Goal: Task Accomplishment & Management: Manage account settings

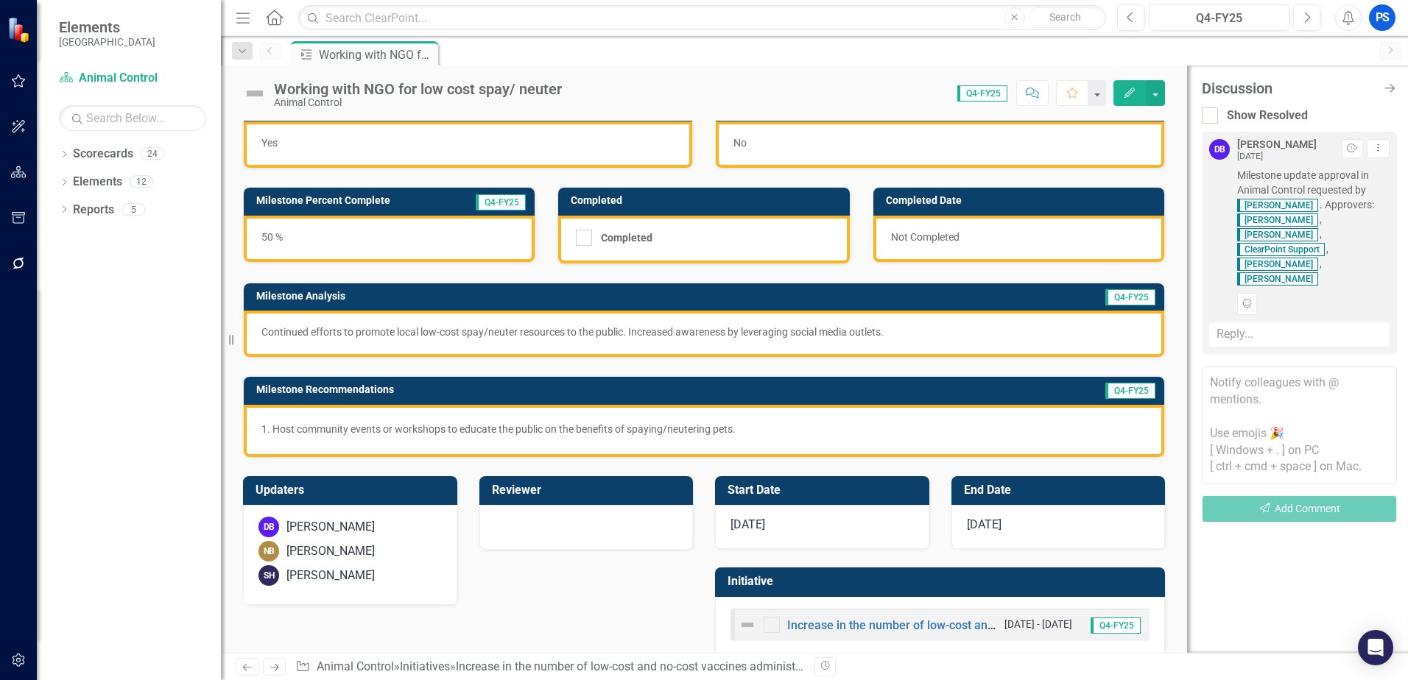
scroll to position [53, 0]
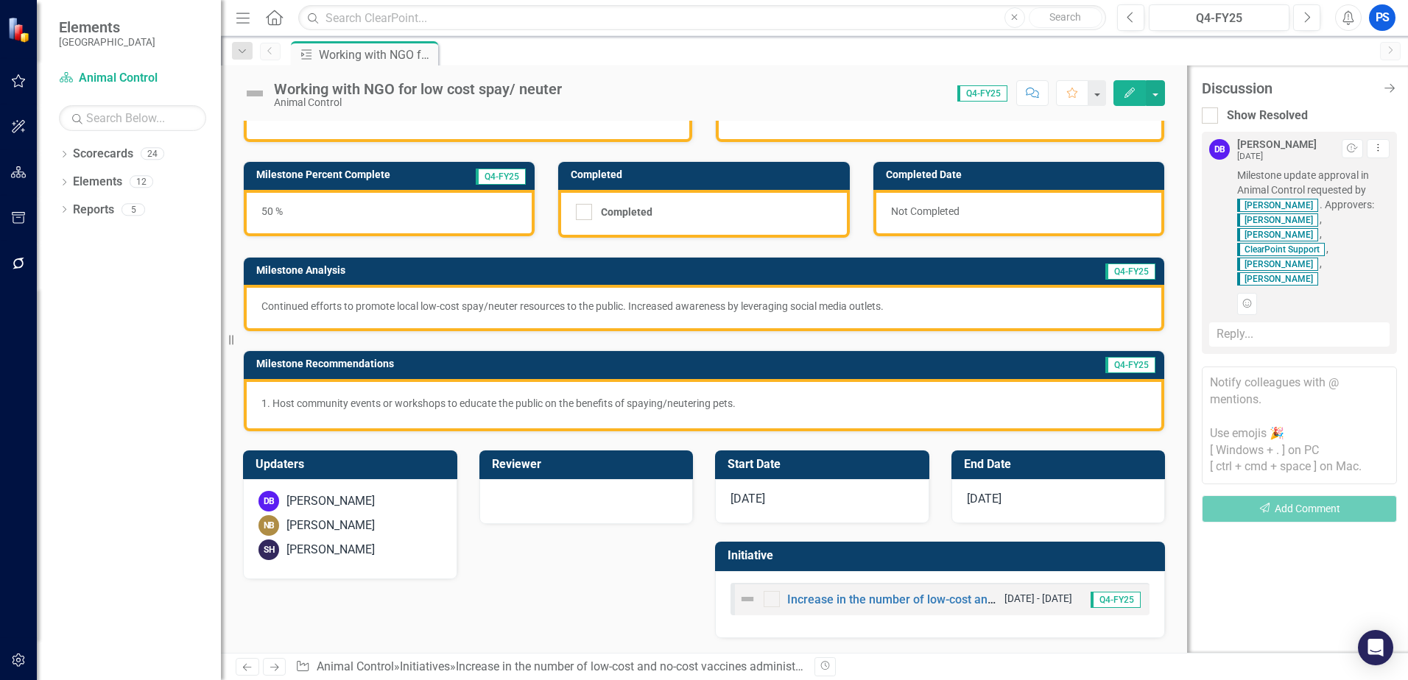
click at [557, 85] on div "Working with NGO for low cost spay/ neuter" at bounding box center [418, 89] width 288 height 16
click at [973, 94] on span "Q4-FY25" at bounding box center [982, 93] width 50 height 16
click at [1159, 96] on button "button" at bounding box center [1155, 93] width 19 height 26
click at [898, 63] on div "Milestone Working with NGO for low cost spay/ neuter Pin" at bounding box center [830, 53] width 1085 height 24
click at [535, 663] on link "Increase in the number of low-cost and no-cost vaccines administered" at bounding box center [637, 667] width 362 height 14
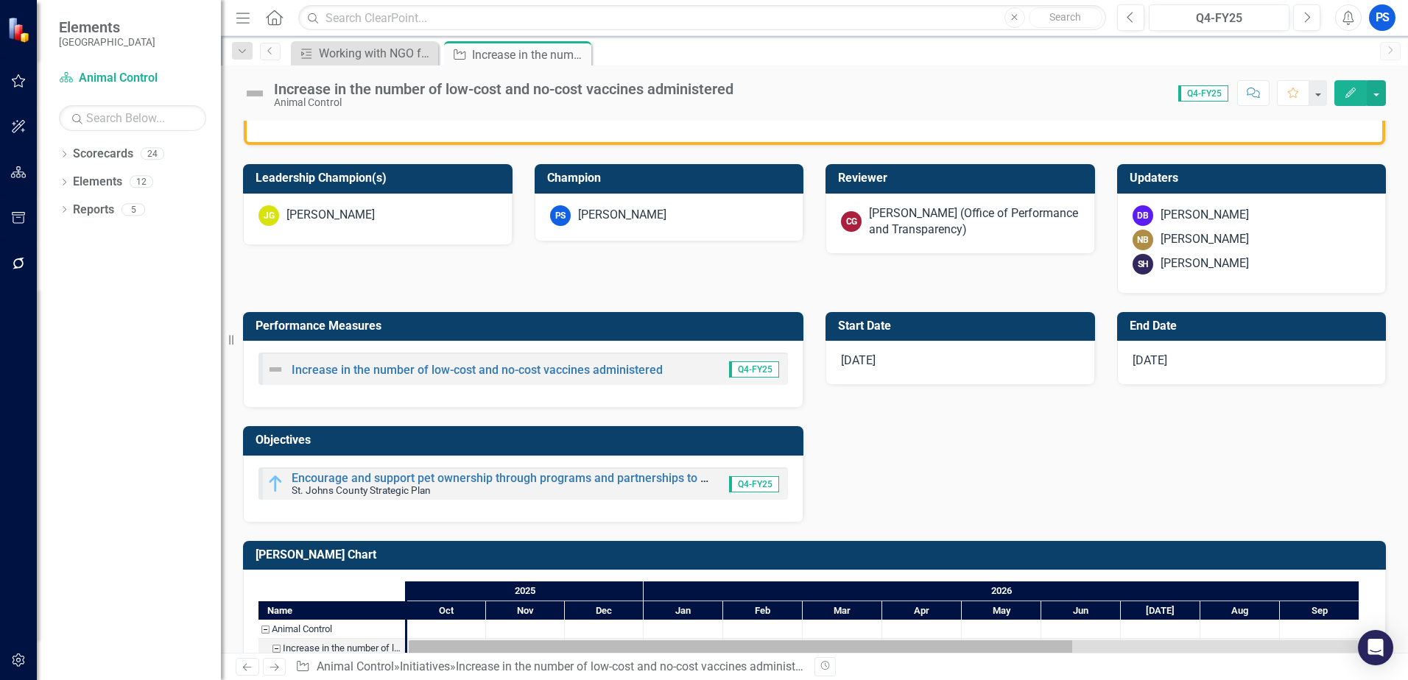
scroll to position [586, 0]
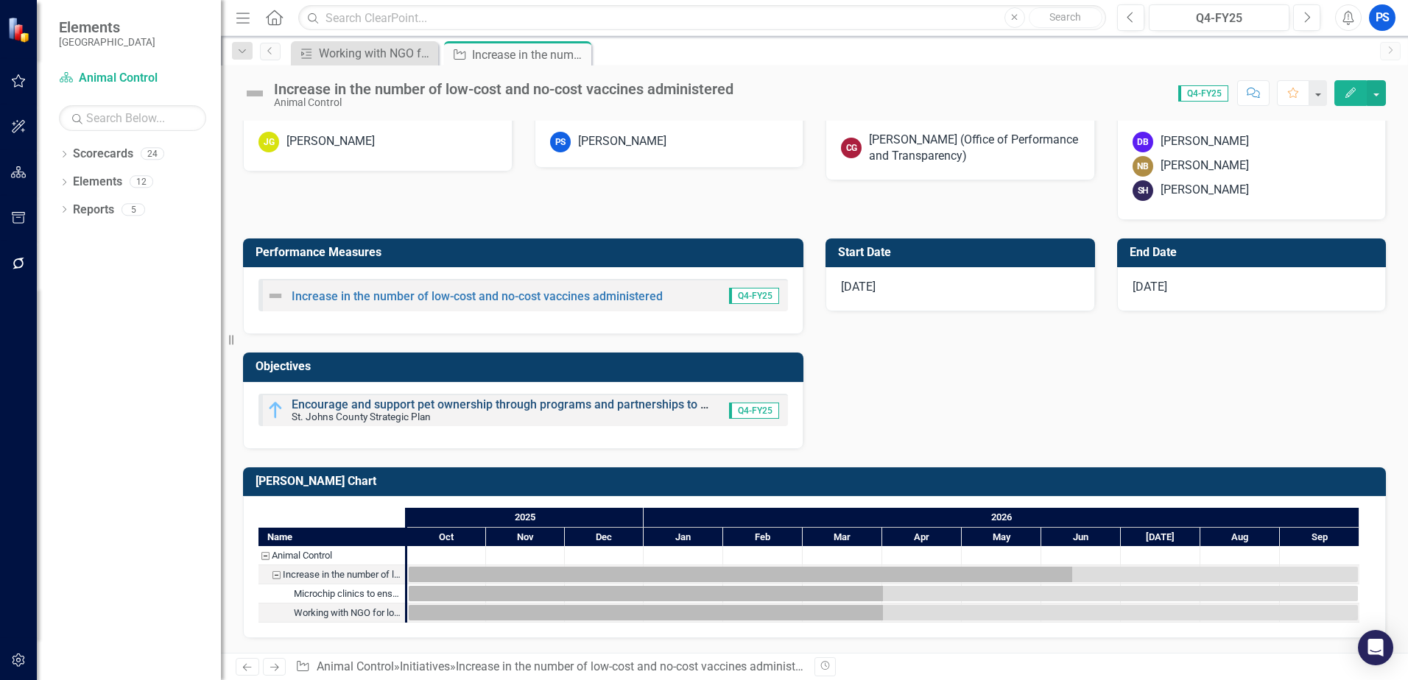
click at [595, 404] on link "Encourage and support pet ownership through programs and partnerships to reduce…" at bounding box center [652, 405] width 721 height 14
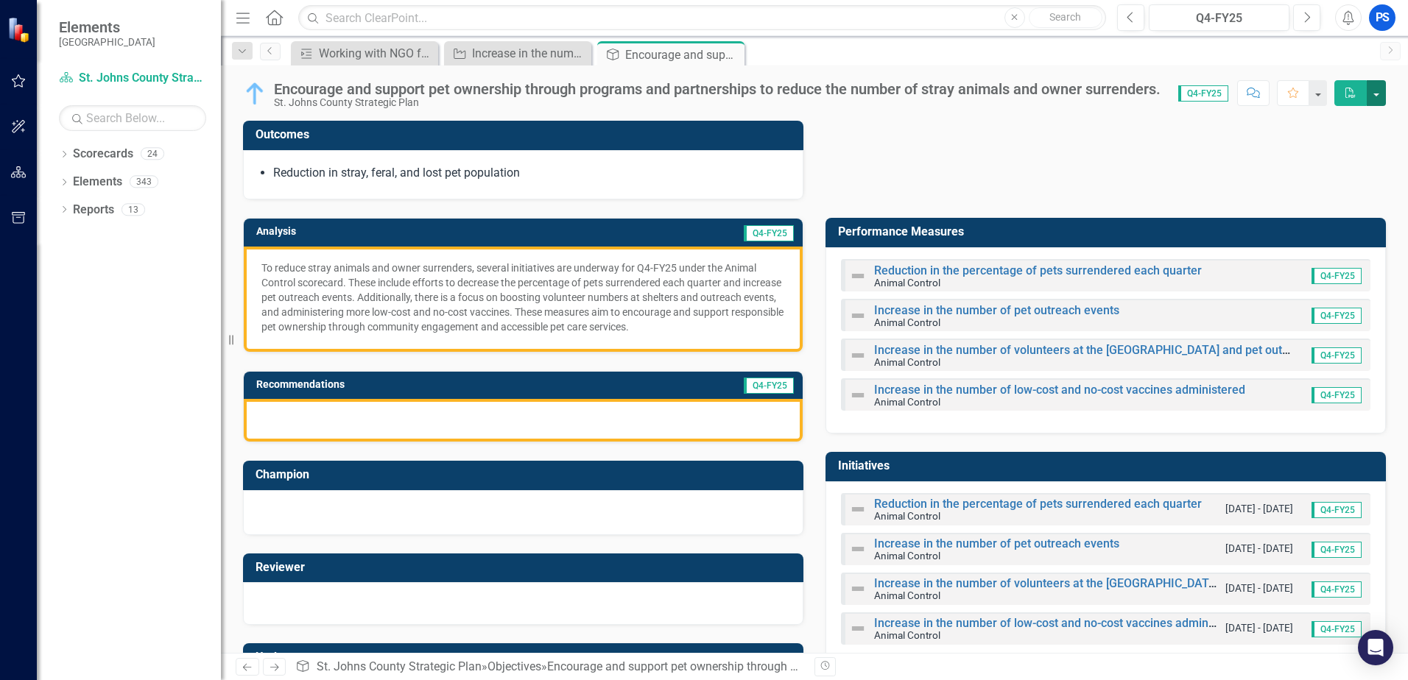
click at [1381, 100] on button "button" at bounding box center [1376, 93] width 19 height 26
click at [1314, 94] on button "button" at bounding box center [1317, 93] width 19 height 26
click at [1360, 131] on div "Outcomes Reduction in stray, feral, and lost pet population" at bounding box center [814, 150] width 1165 height 97
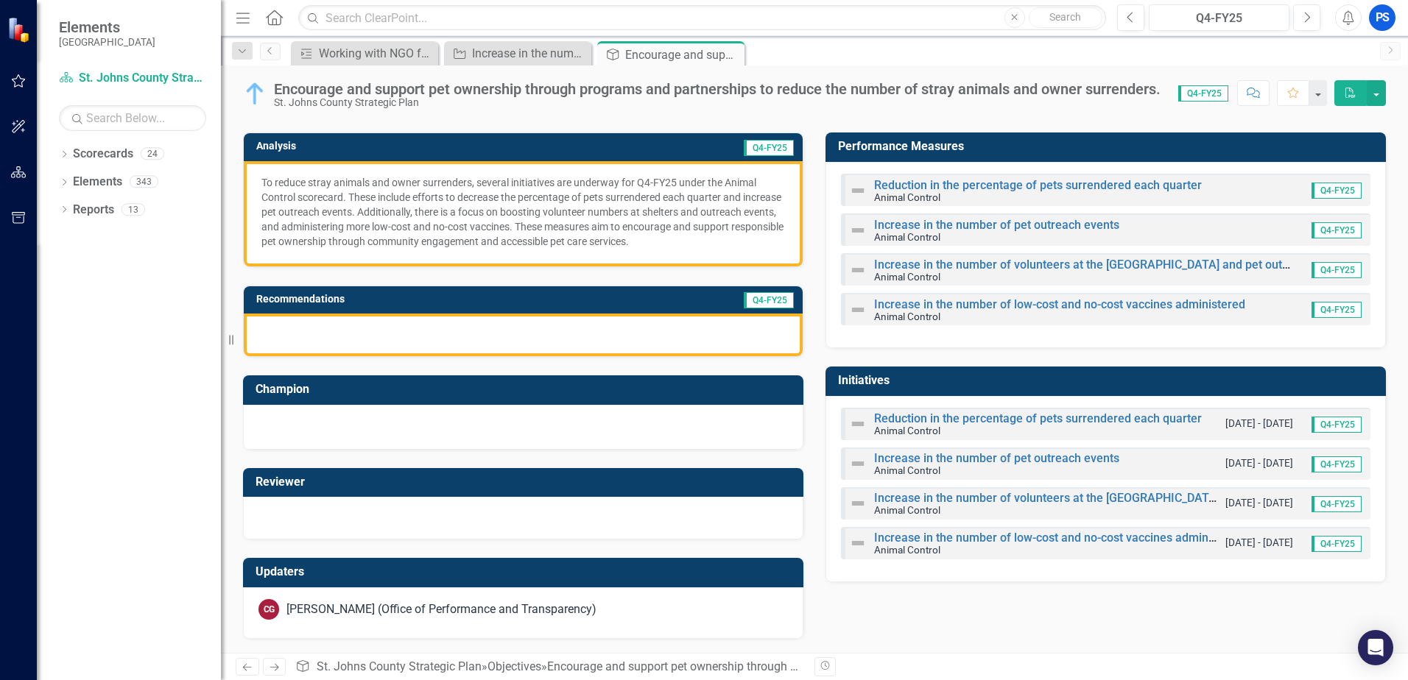
scroll to position [86, 0]
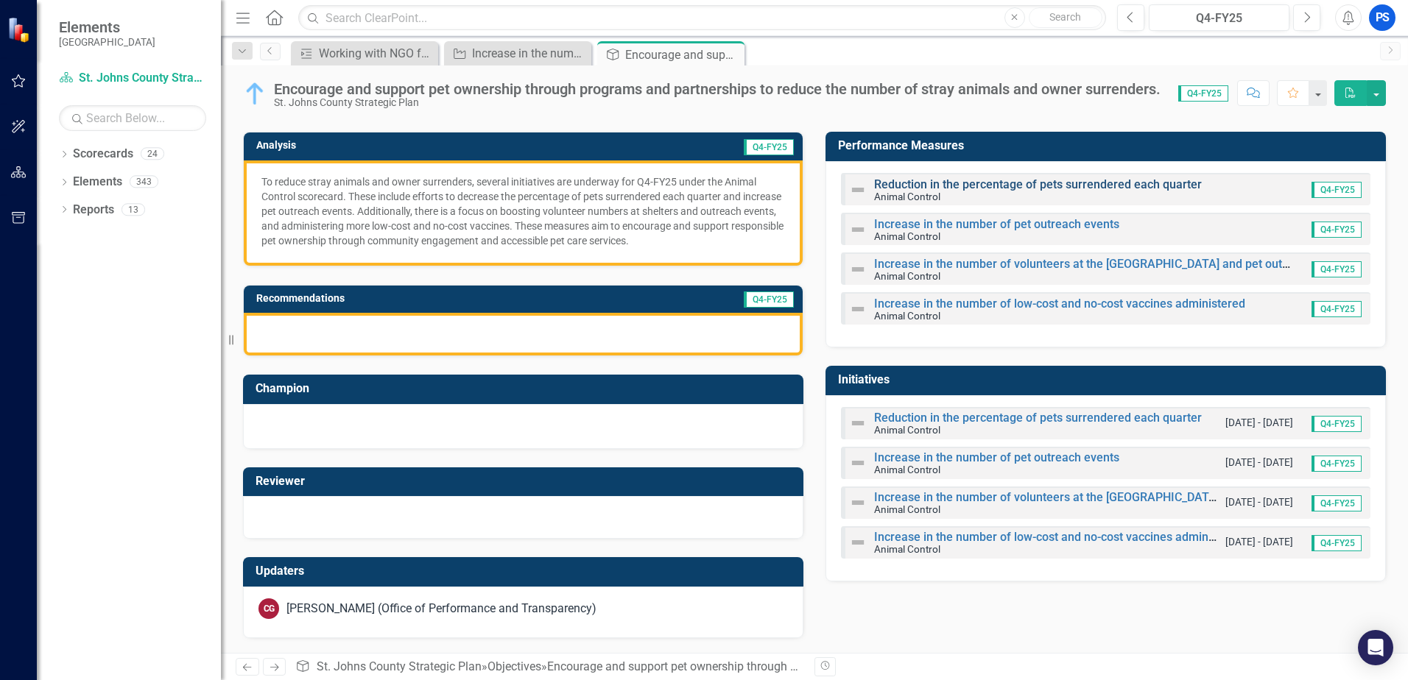
click at [1056, 184] on link "Reduction in the percentage of pets surrendered each quarter" at bounding box center [1038, 184] width 328 height 14
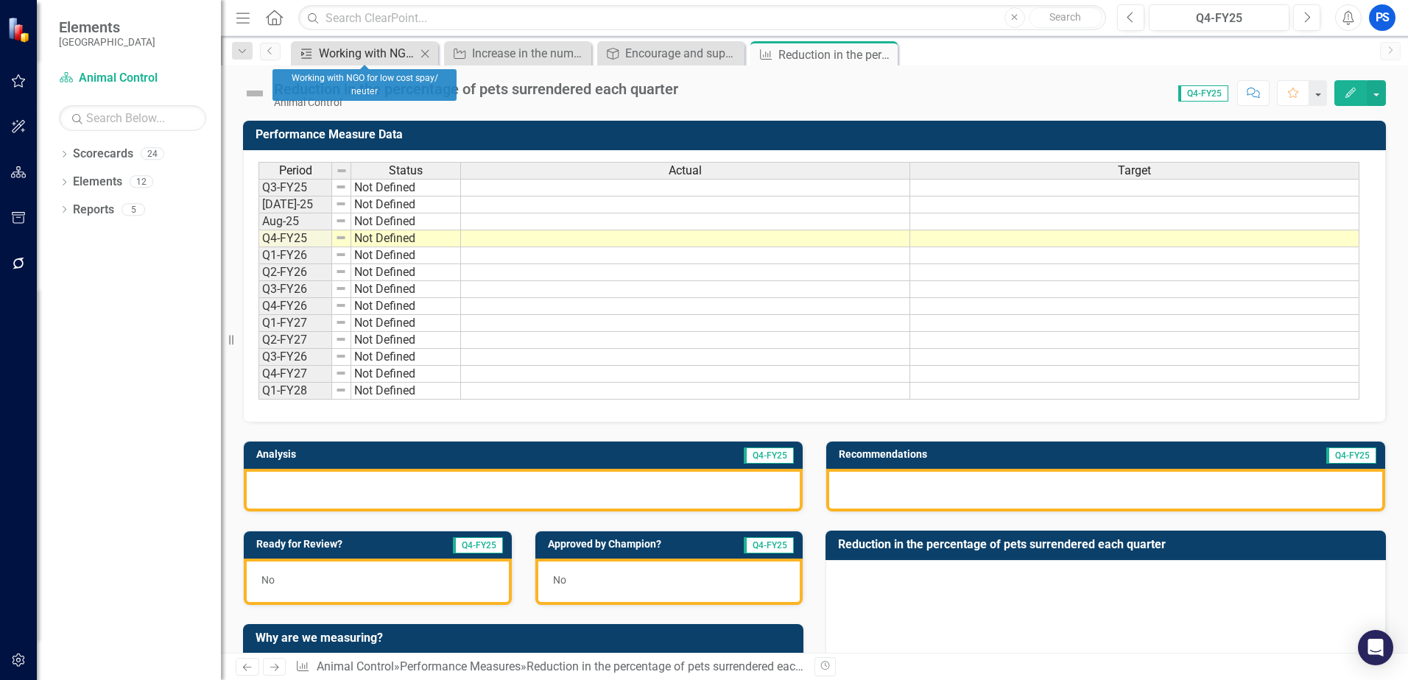
click at [381, 56] on div "Working with NGO for low cost spay/ neuter" at bounding box center [367, 53] width 97 height 18
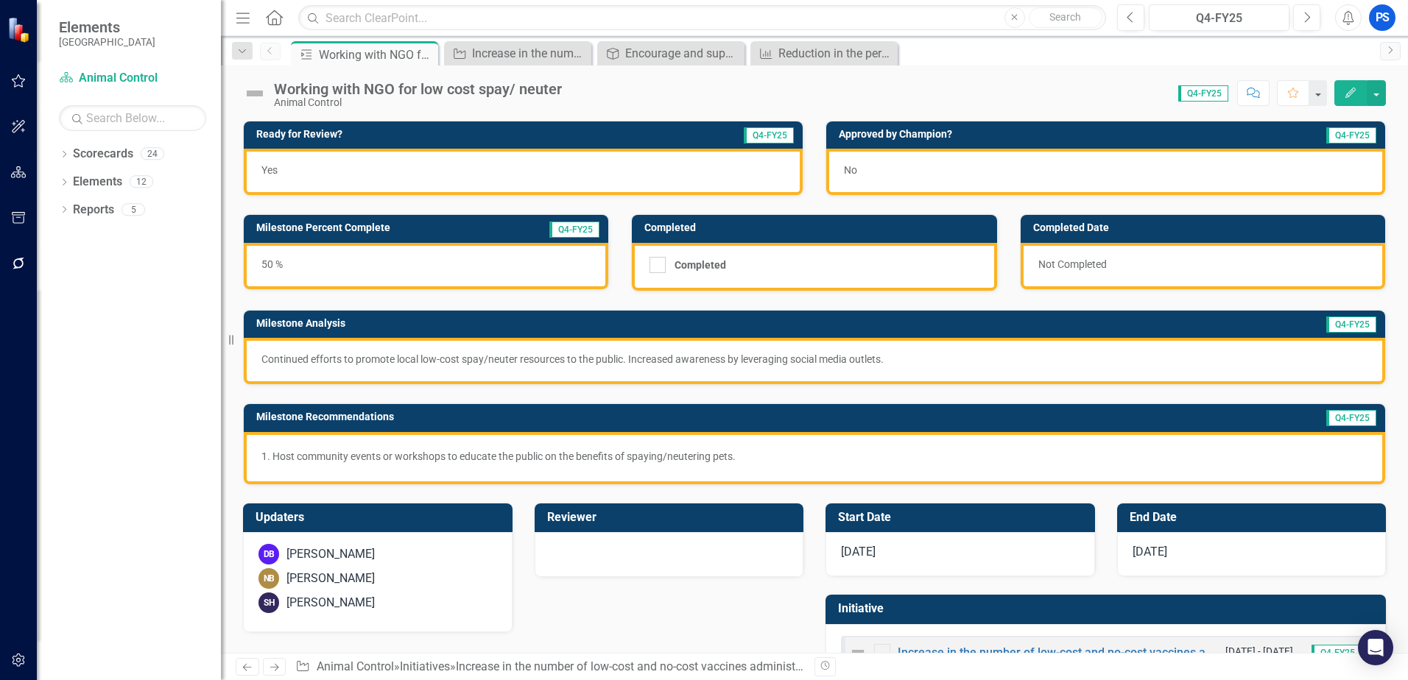
click at [415, 155] on div "Yes" at bounding box center [523, 172] width 559 height 46
click at [1379, 100] on button "button" at bounding box center [1376, 93] width 19 height 26
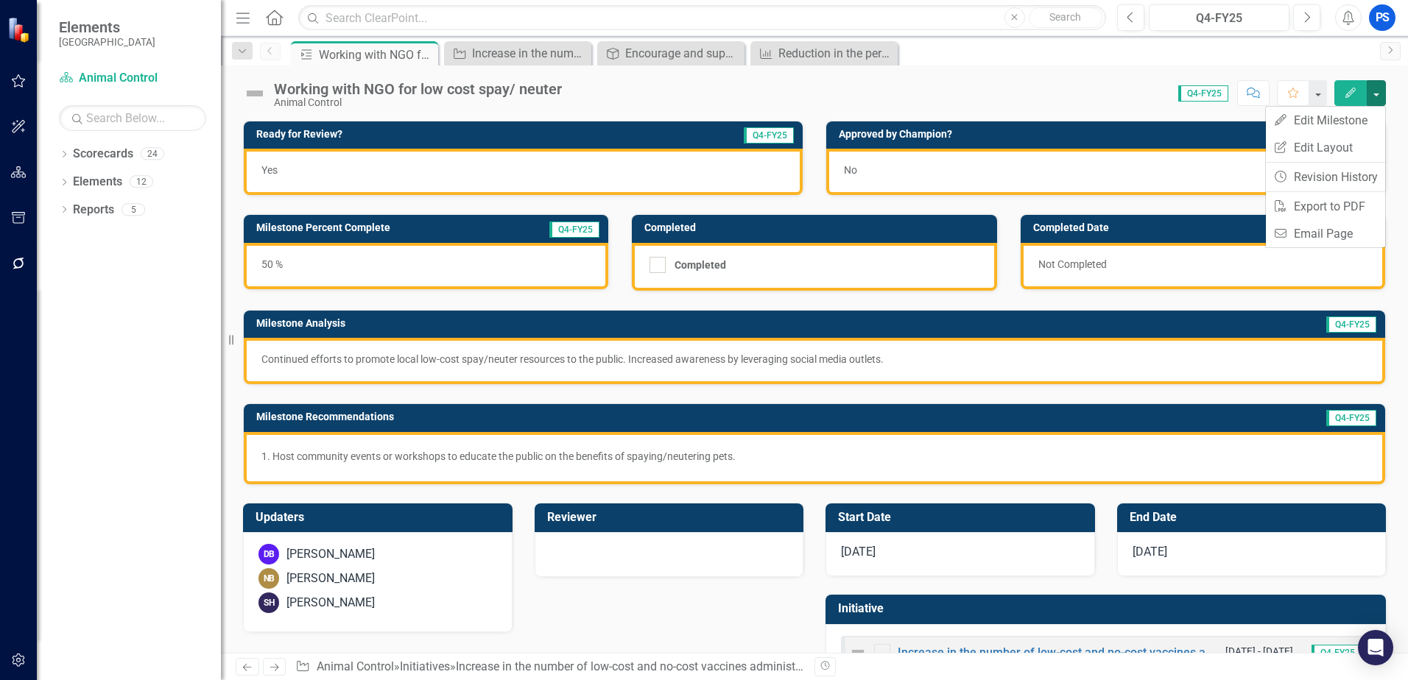
click at [1068, 66] on div "Working with NGO for low cost spay/ neuter Animal Control Score: N/A Q4-FY25 Co…" at bounding box center [814, 88] width 1187 height 44
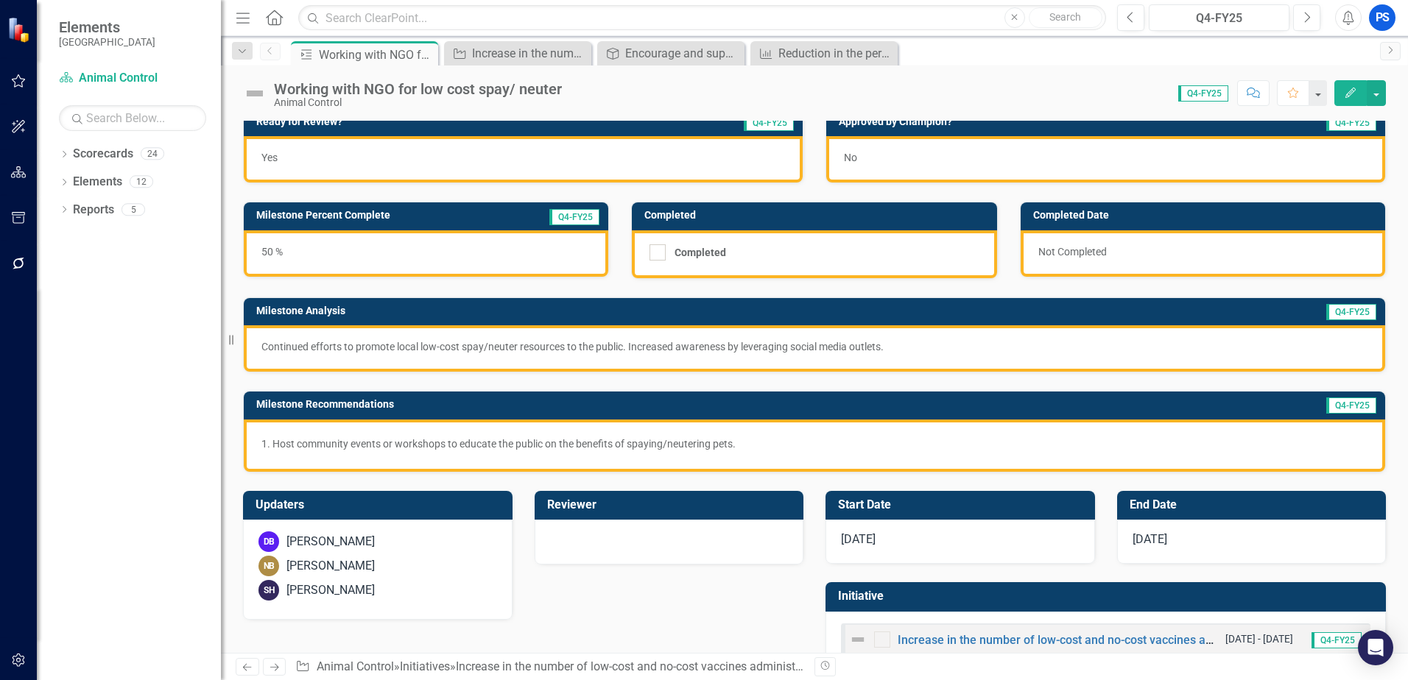
scroll to position [53, 0]
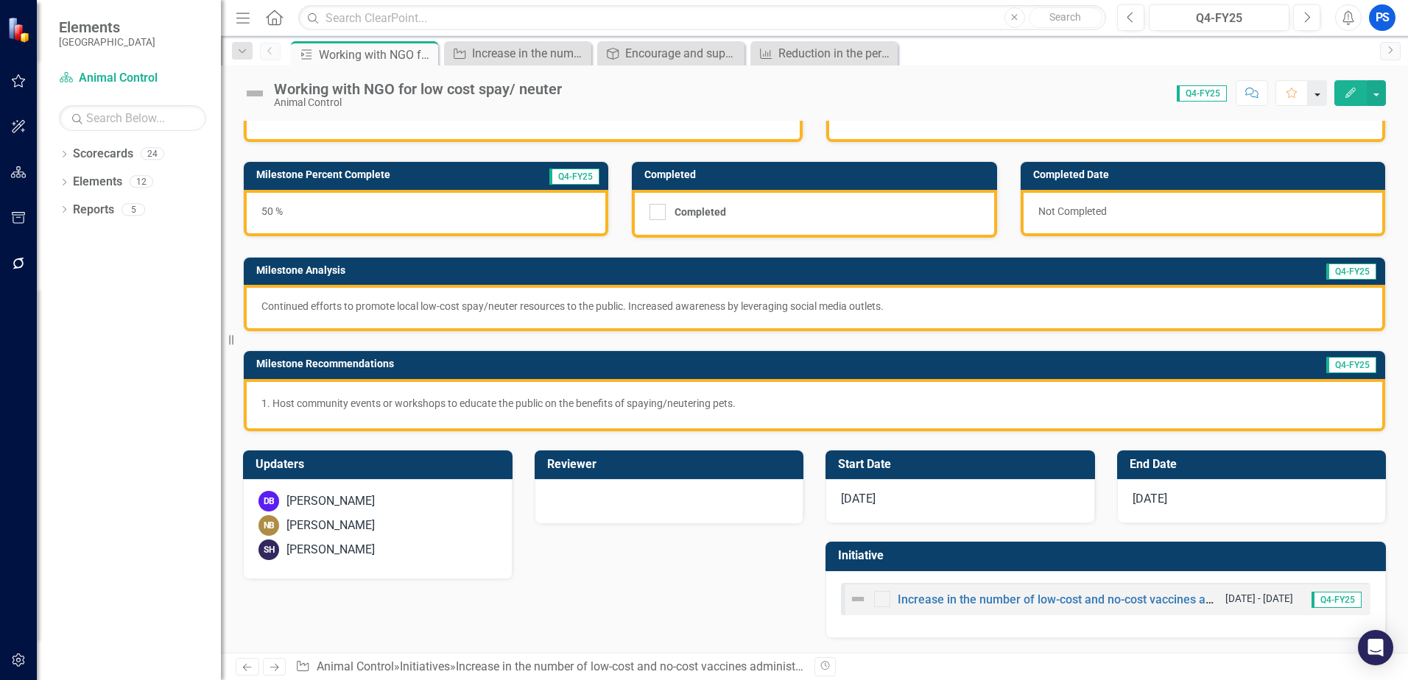
click at [1319, 96] on button "button" at bounding box center [1317, 93] width 19 height 26
click at [1094, 63] on div "Milestone Working with NGO for low cost spay/ neuter Pin Close Initiative Incre…" at bounding box center [830, 53] width 1085 height 24
click at [1378, 94] on button "button" at bounding box center [1376, 93] width 19 height 26
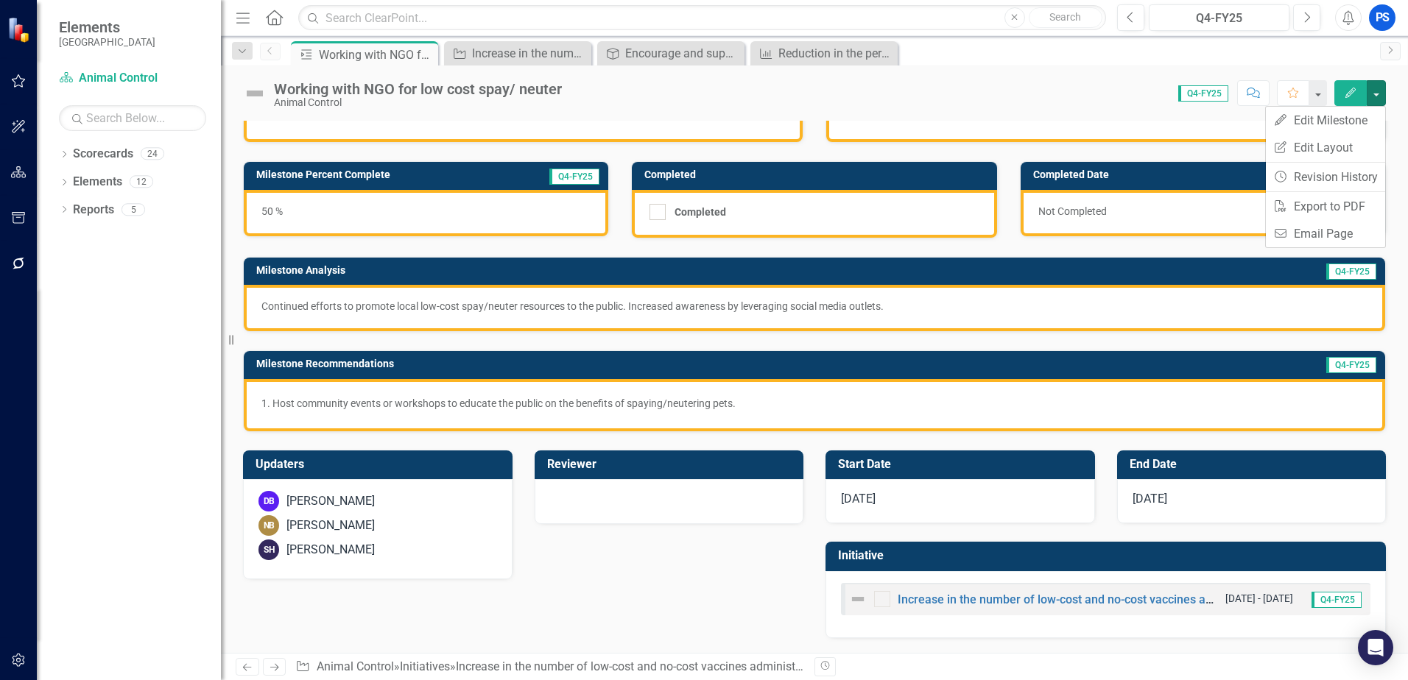
click at [1102, 84] on div "Score: N/A Q4-FY25 Completed Comment Favorite Edit" at bounding box center [977, 92] width 817 height 25
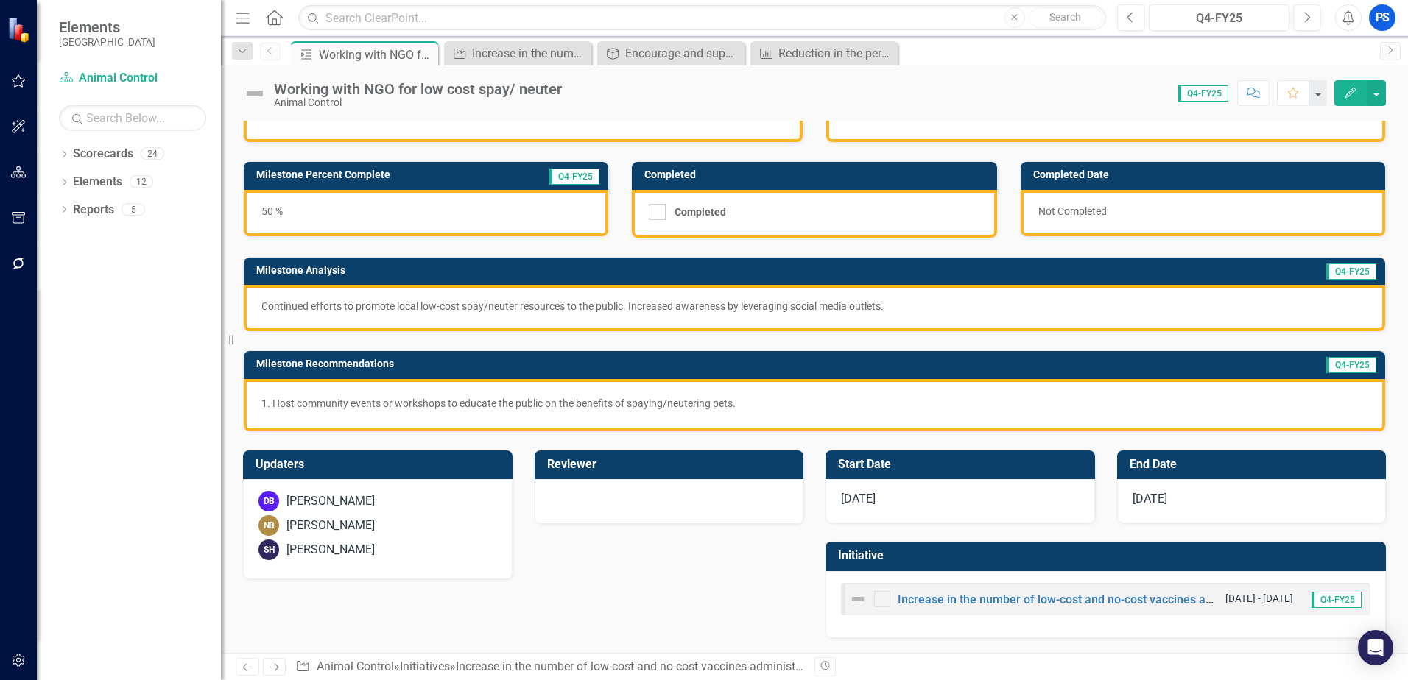
click at [570, 303] on p "Continued efforts to promote local low-cost spay/neuter resources to the public…" at bounding box center [814, 306] width 1106 height 15
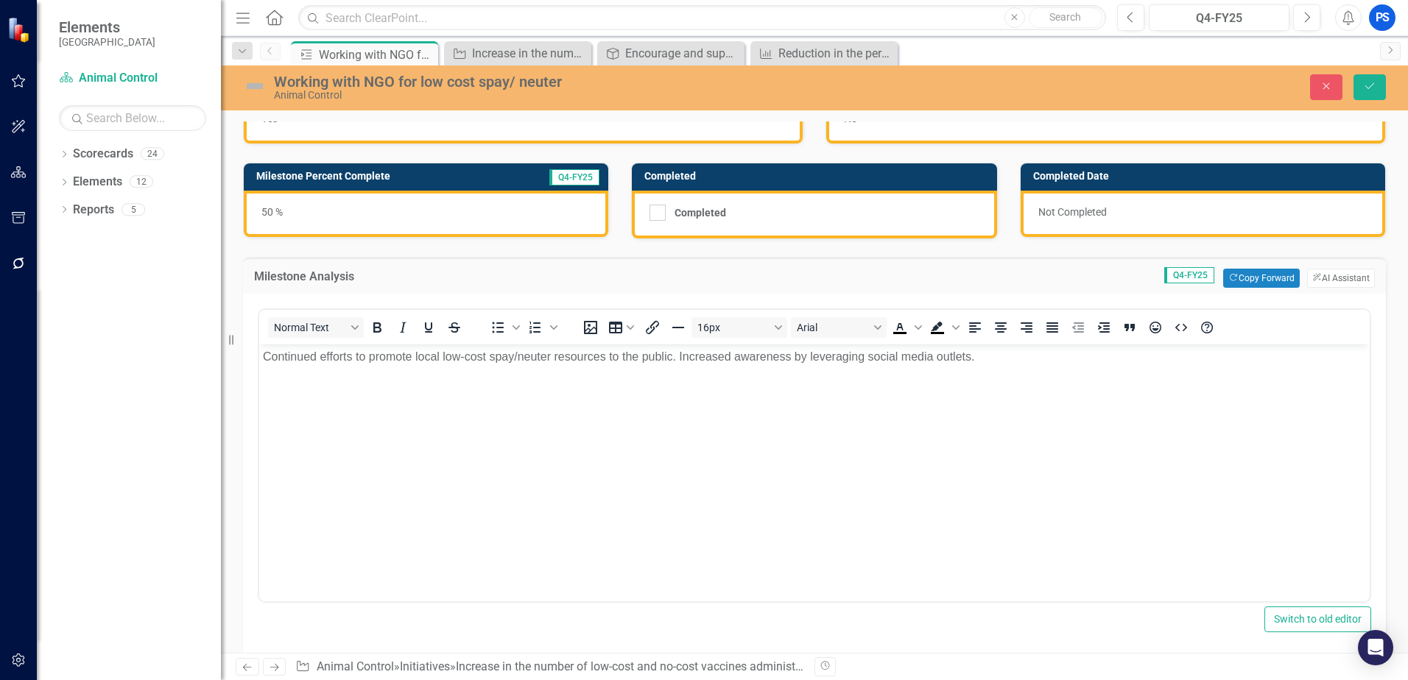
scroll to position [0, 0]
click at [1363, 82] on icon "Save" at bounding box center [1369, 86] width 13 height 10
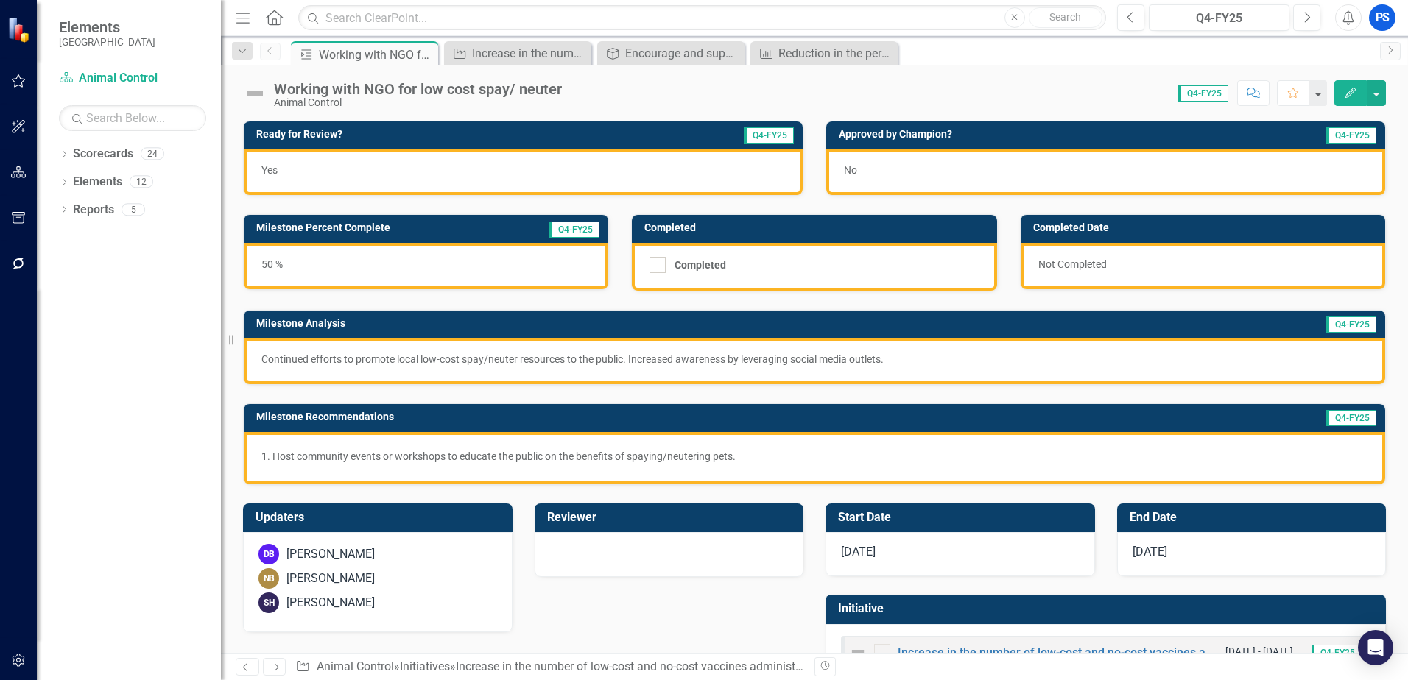
click at [602, 460] on p "Host community events or workshops to educate the public on the benefits of spa…" at bounding box center [819, 456] width 1095 height 15
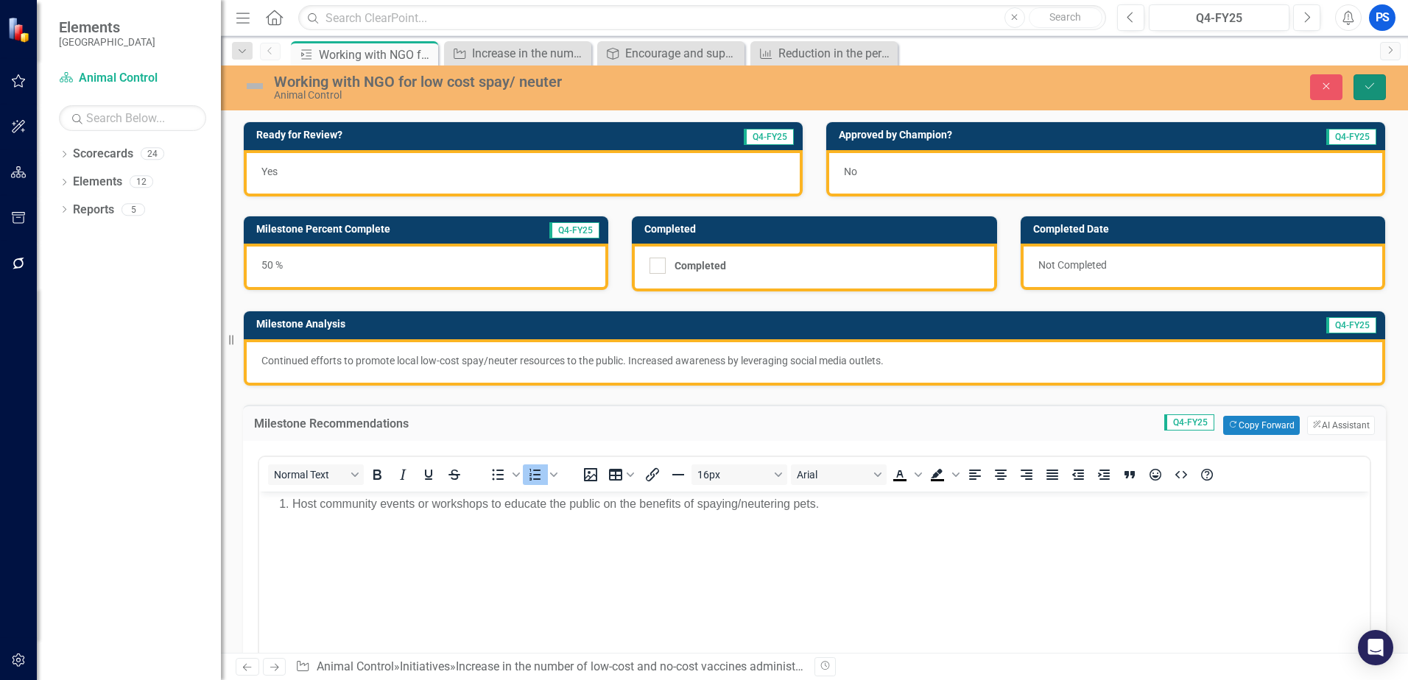
click at [1375, 88] on icon "Save" at bounding box center [1369, 86] width 13 height 10
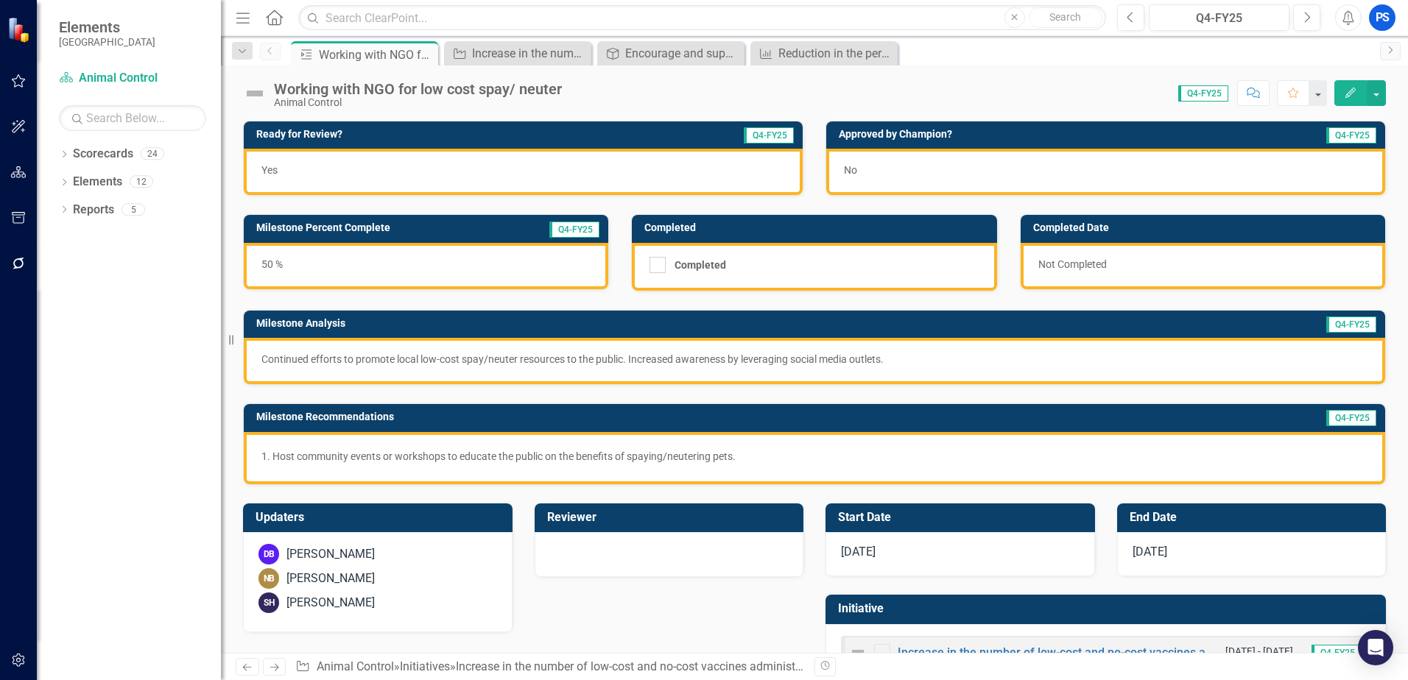
click at [532, 358] on p "Continued efforts to promote local low-cost spay/neuter resources to the public…" at bounding box center [814, 359] width 1106 height 15
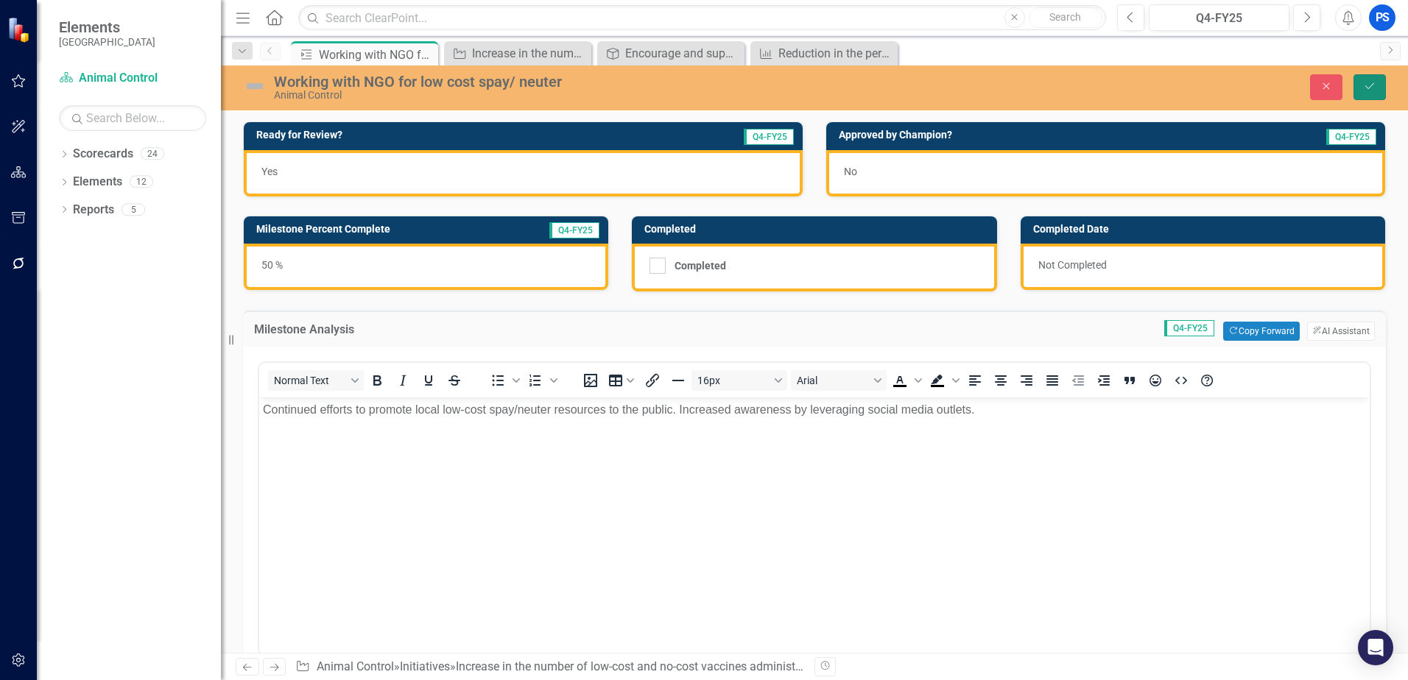
click at [1367, 80] on button "Save" at bounding box center [1369, 87] width 32 height 26
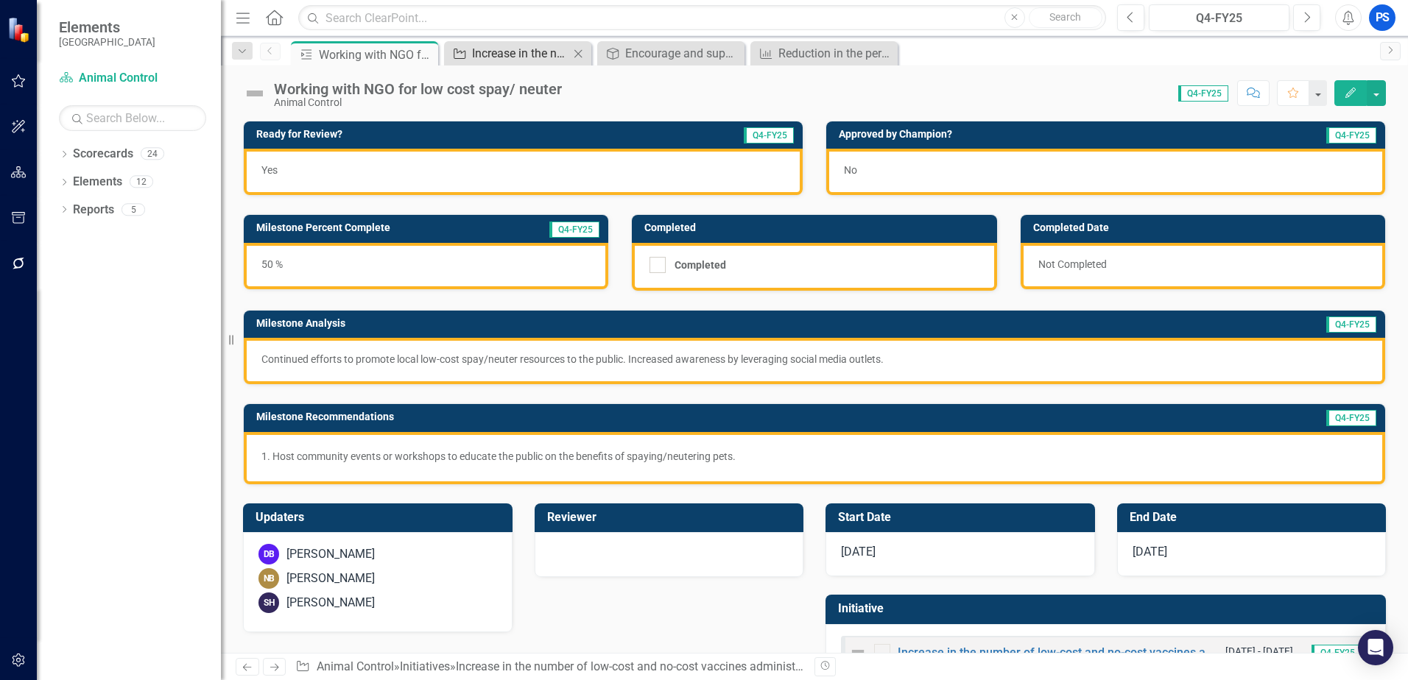
click at [552, 49] on div "Increase in the number of low-cost and no-cost vaccines administered" at bounding box center [520, 53] width 97 height 18
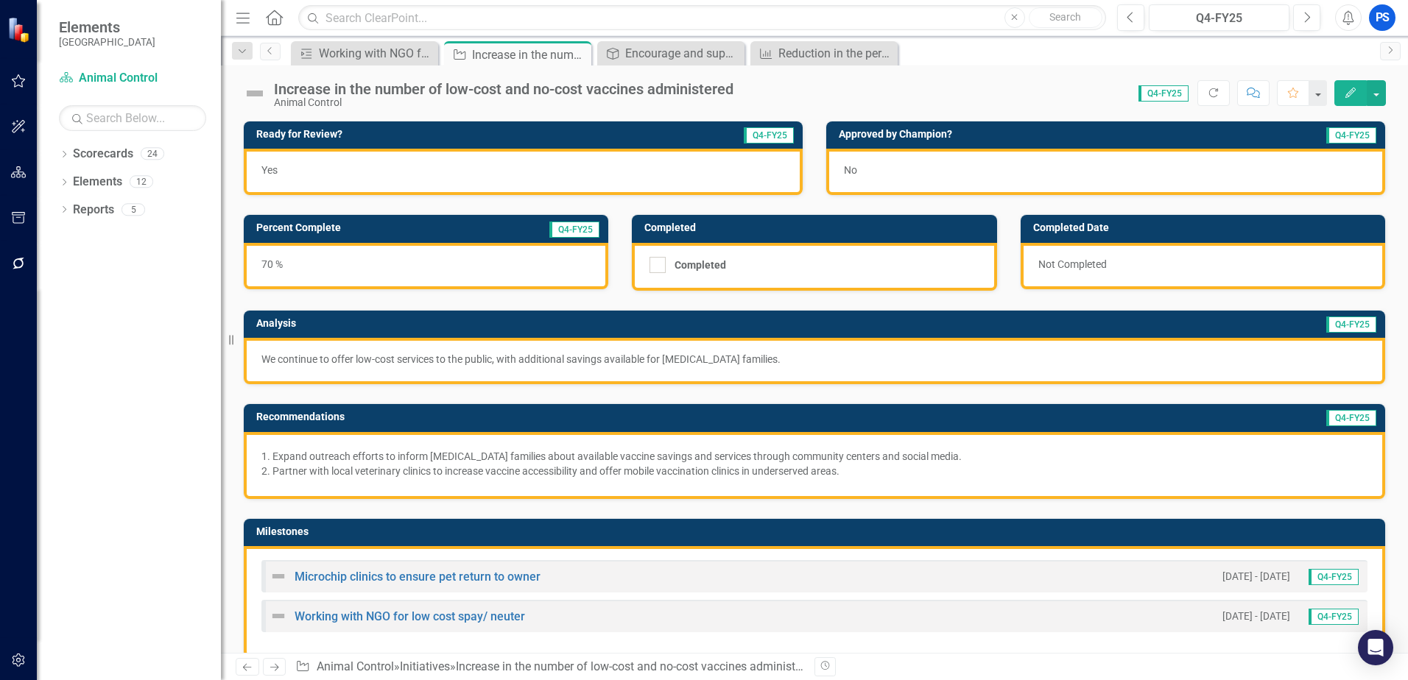
click at [557, 358] on p "We continue to offer low-cost services to the public, with additional savings a…" at bounding box center [814, 359] width 1106 height 15
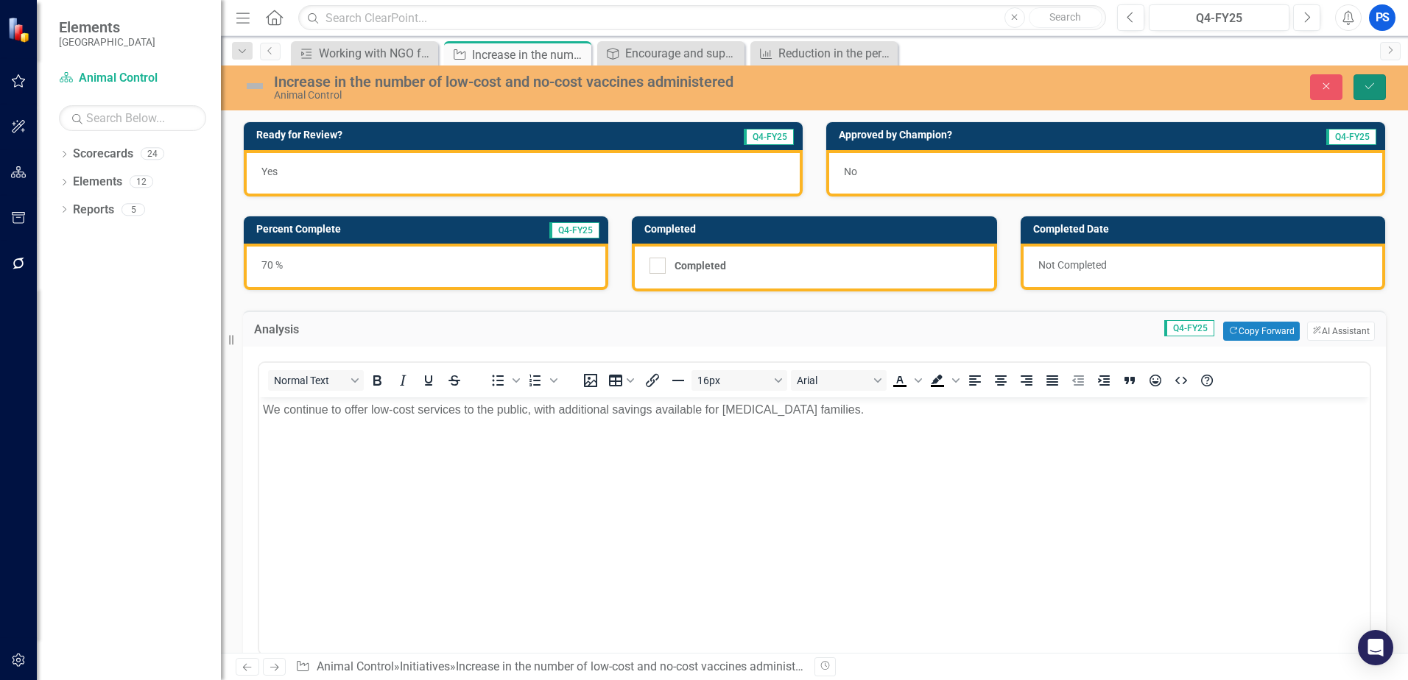
click at [1368, 81] on icon "Save" at bounding box center [1369, 86] width 13 height 10
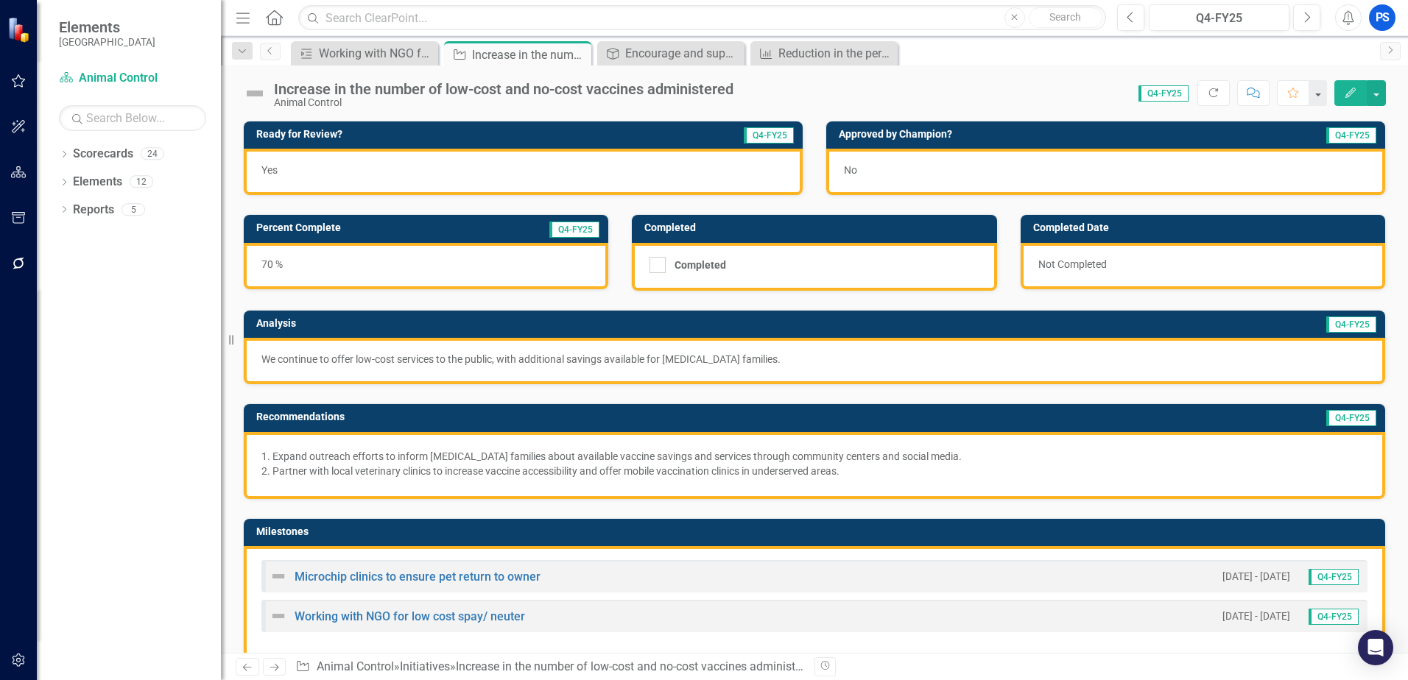
click at [652, 462] on p "Expand outreach efforts to inform [MEDICAL_DATA] families about available vacci…" at bounding box center [819, 456] width 1095 height 15
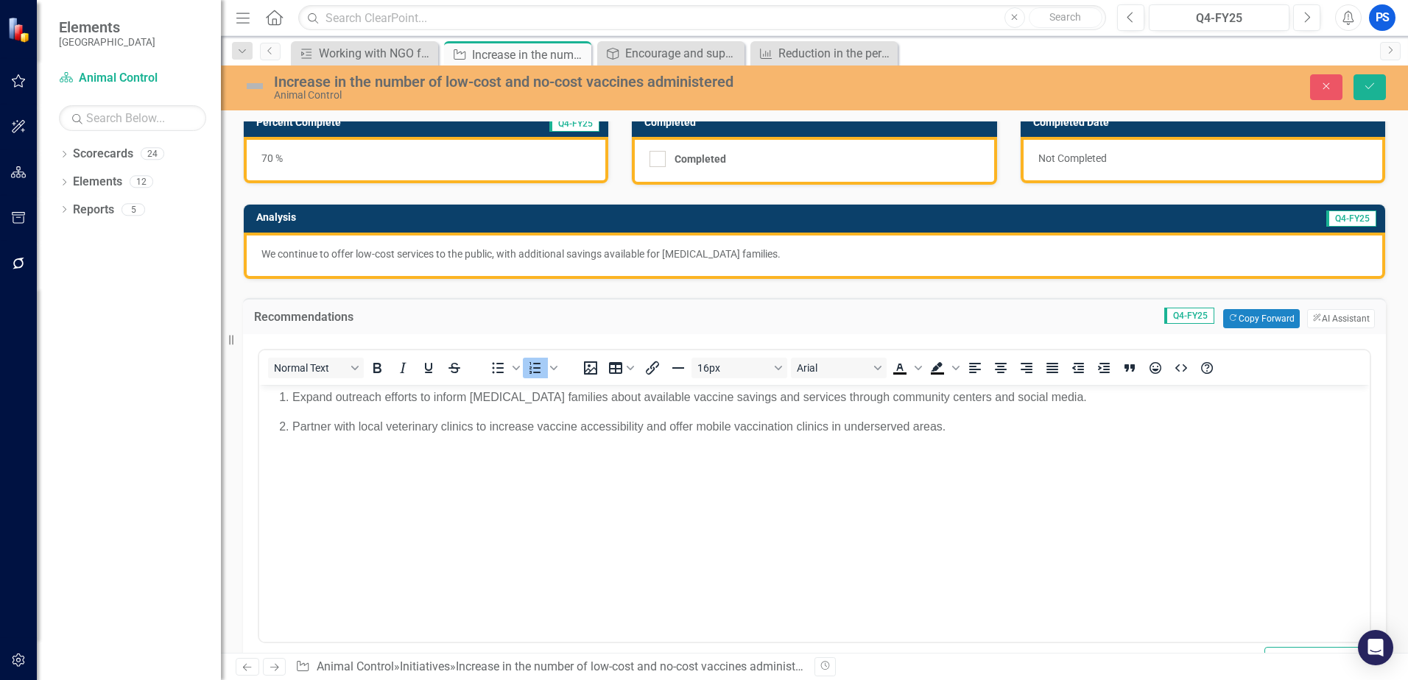
scroll to position [74, 0]
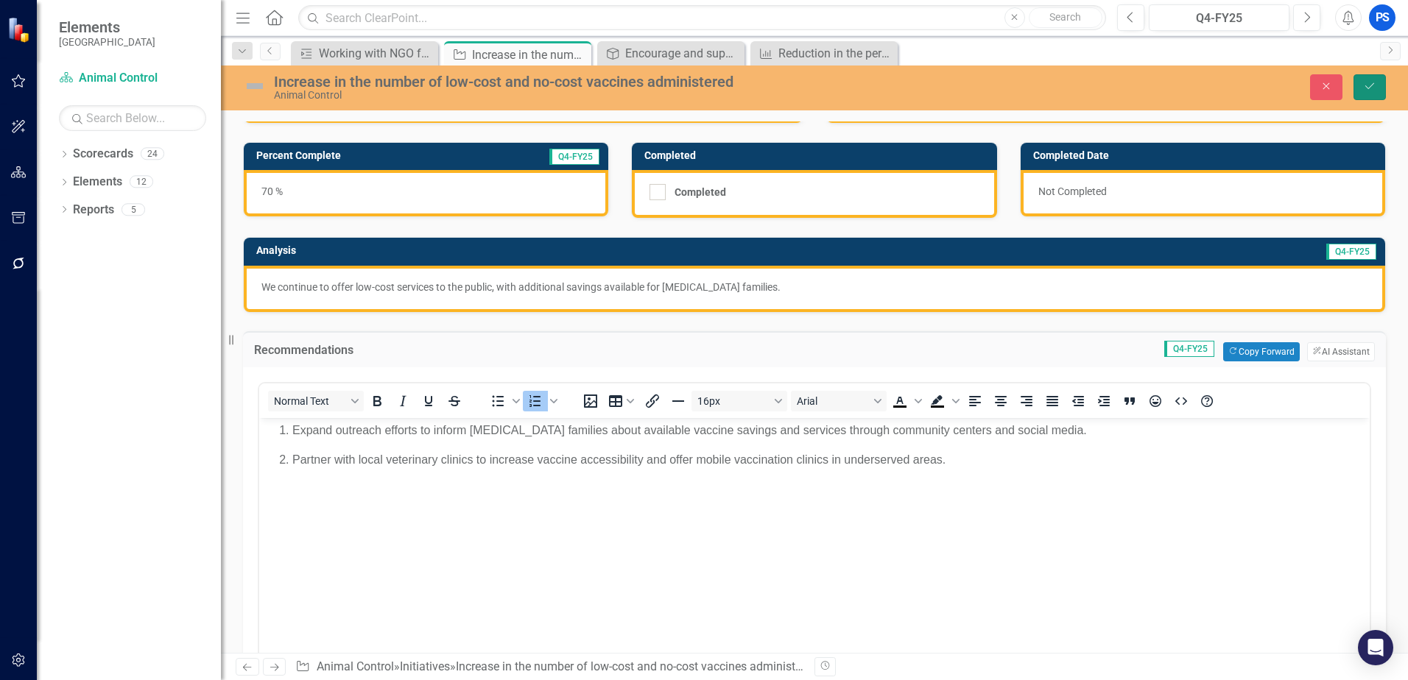
click at [1369, 88] on icon "Save" at bounding box center [1369, 86] width 13 height 10
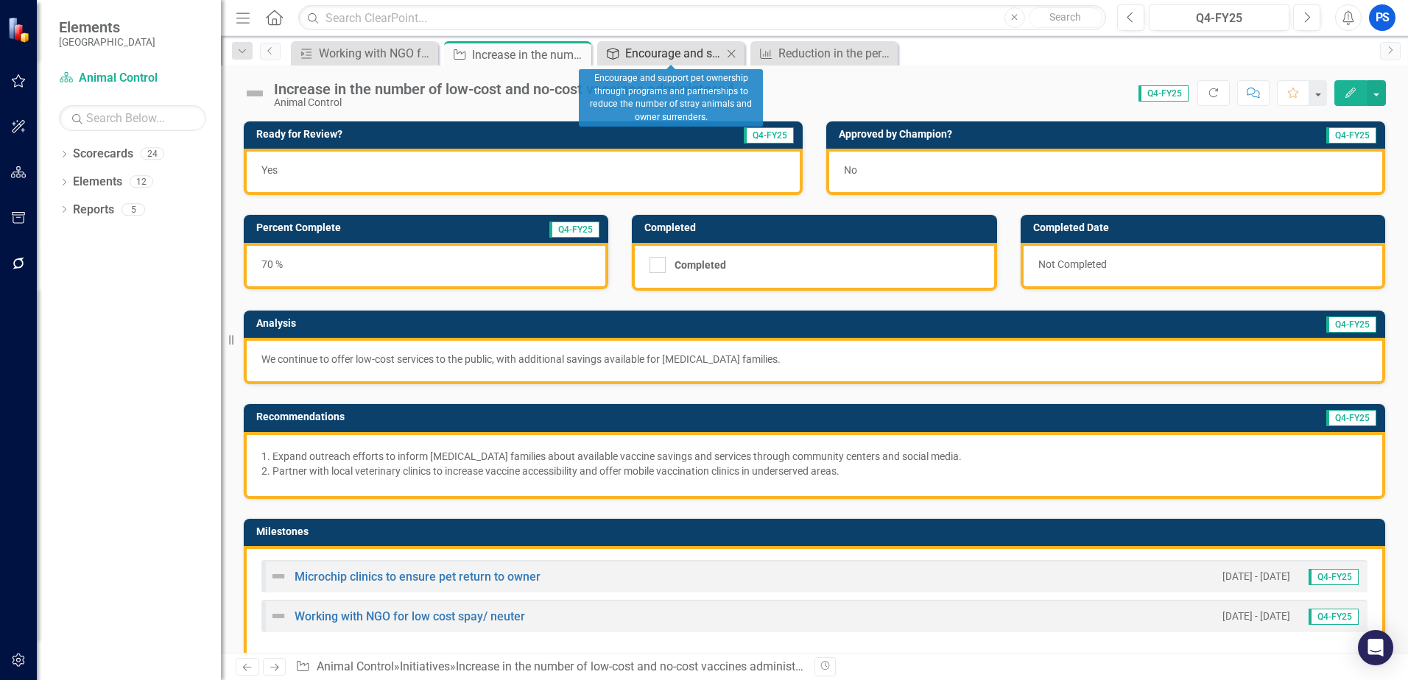
click at [665, 49] on div "Encourage and support pet ownership through programs and partnerships to reduce…" at bounding box center [673, 53] width 97 height 18
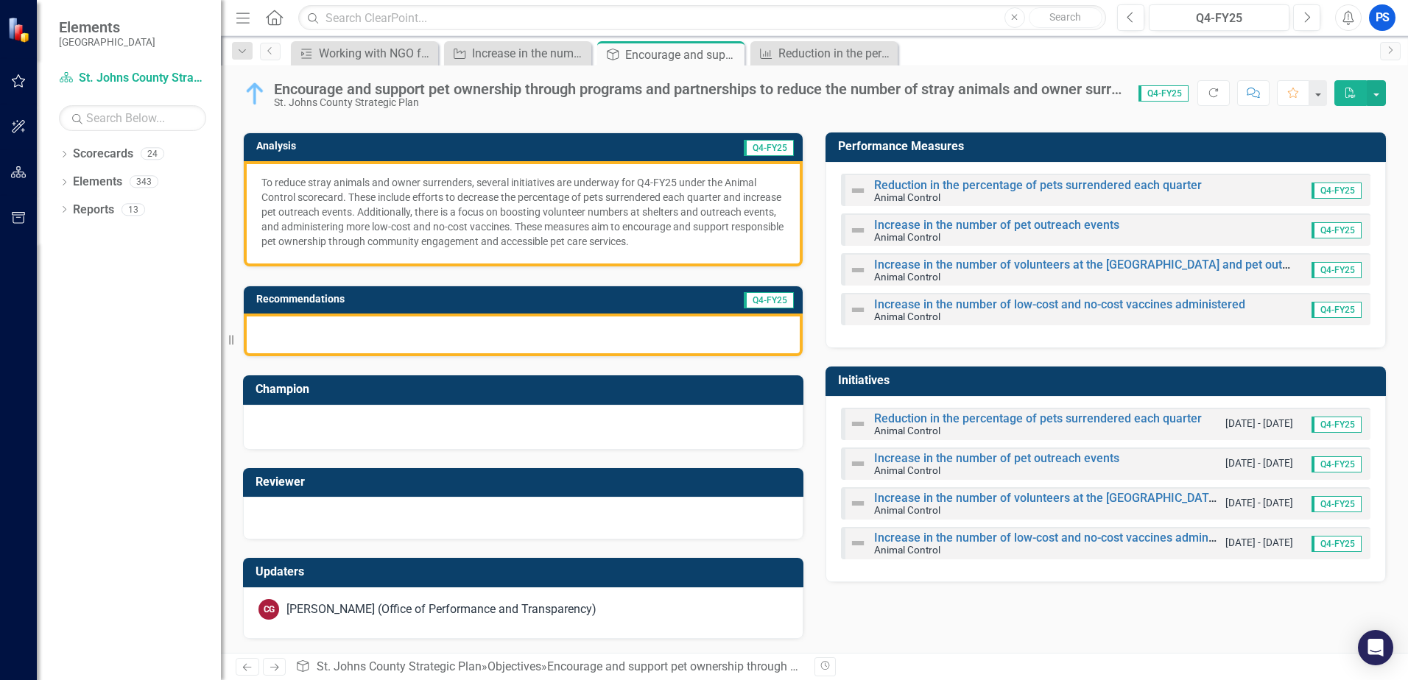
scroll to position [86, 0]
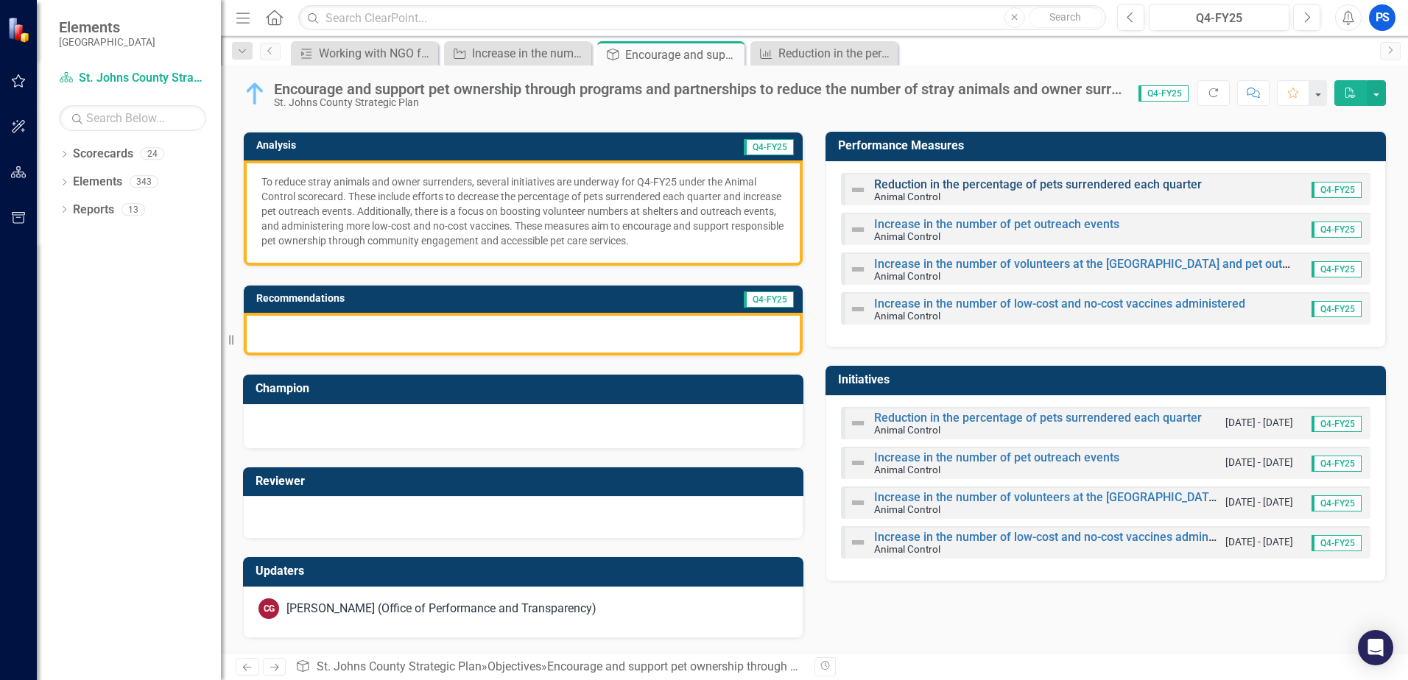
click at [962, 179] on link "Reduction in the percentage of pets surrendered each quarter" at bounding box center [1038, 184] width 328 height 14
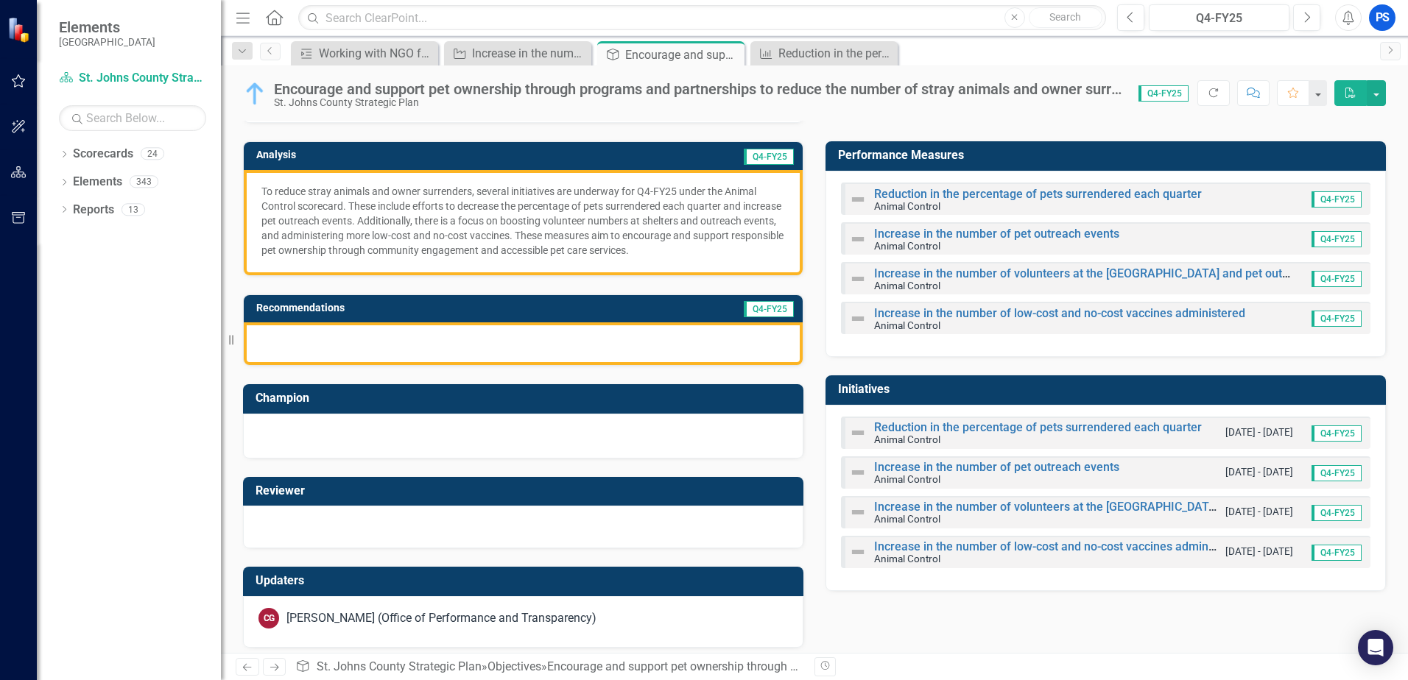
scroll to position [86, 0]
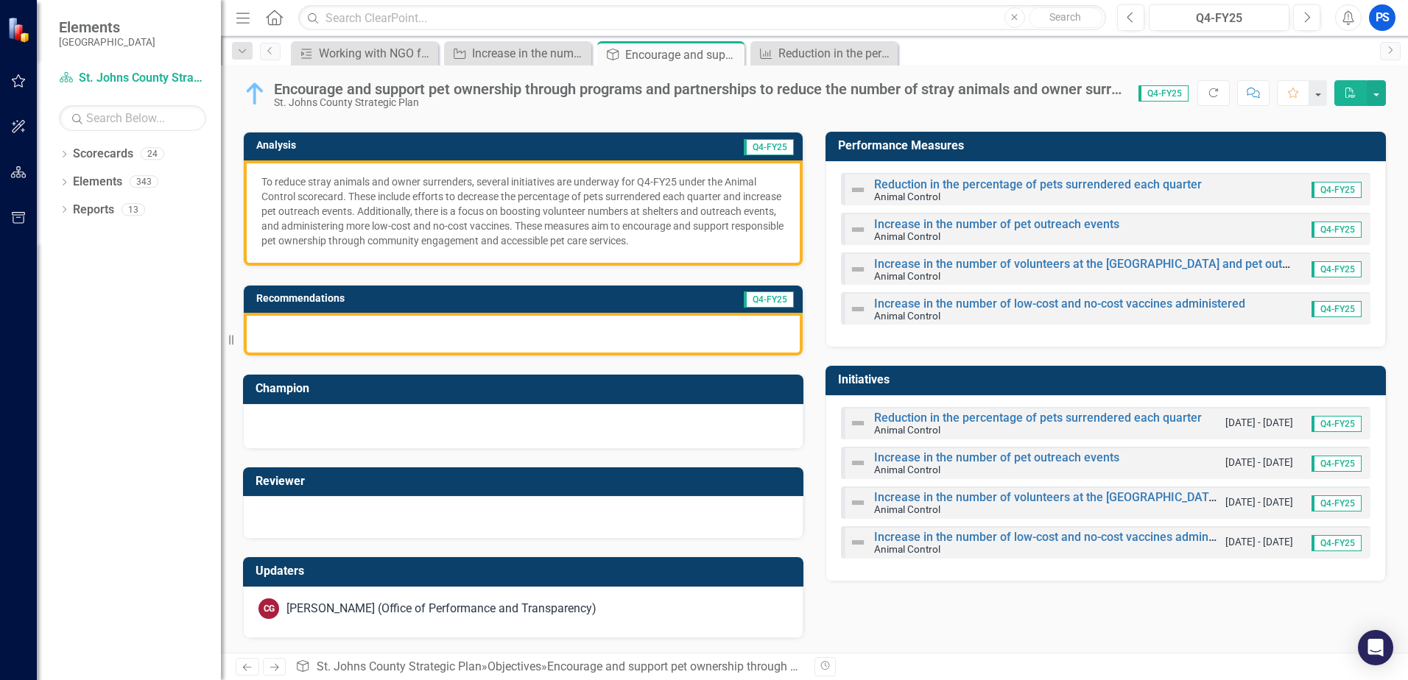
click at [652, 668] on div "Encourage and support pet ownership through programs and partnerships to reduce…" at bounding box center [898, 667] width 702 height 14
click at [536, 671] on link "Objectives" at bounding box center [514, 667] width 54 height 14
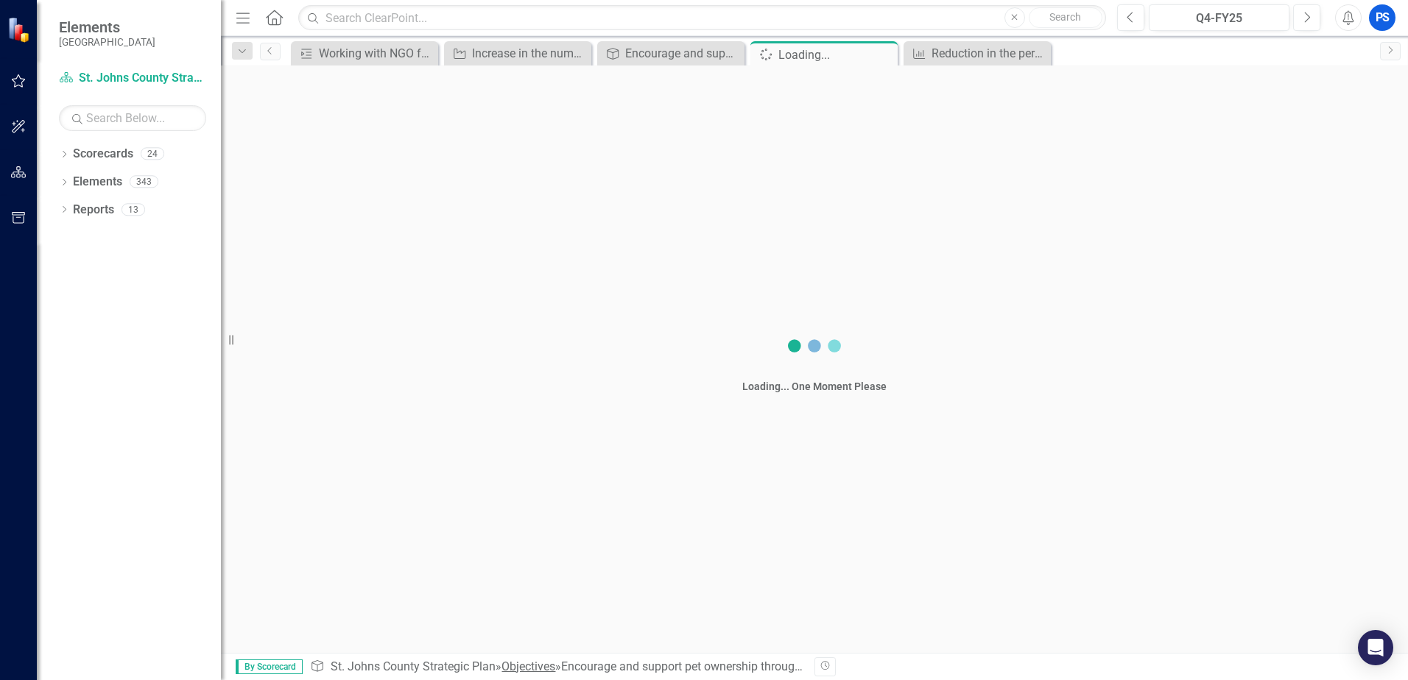
click at [536, 671] on link "Objectives" at bounding box center [528, 667] width 54 height 14
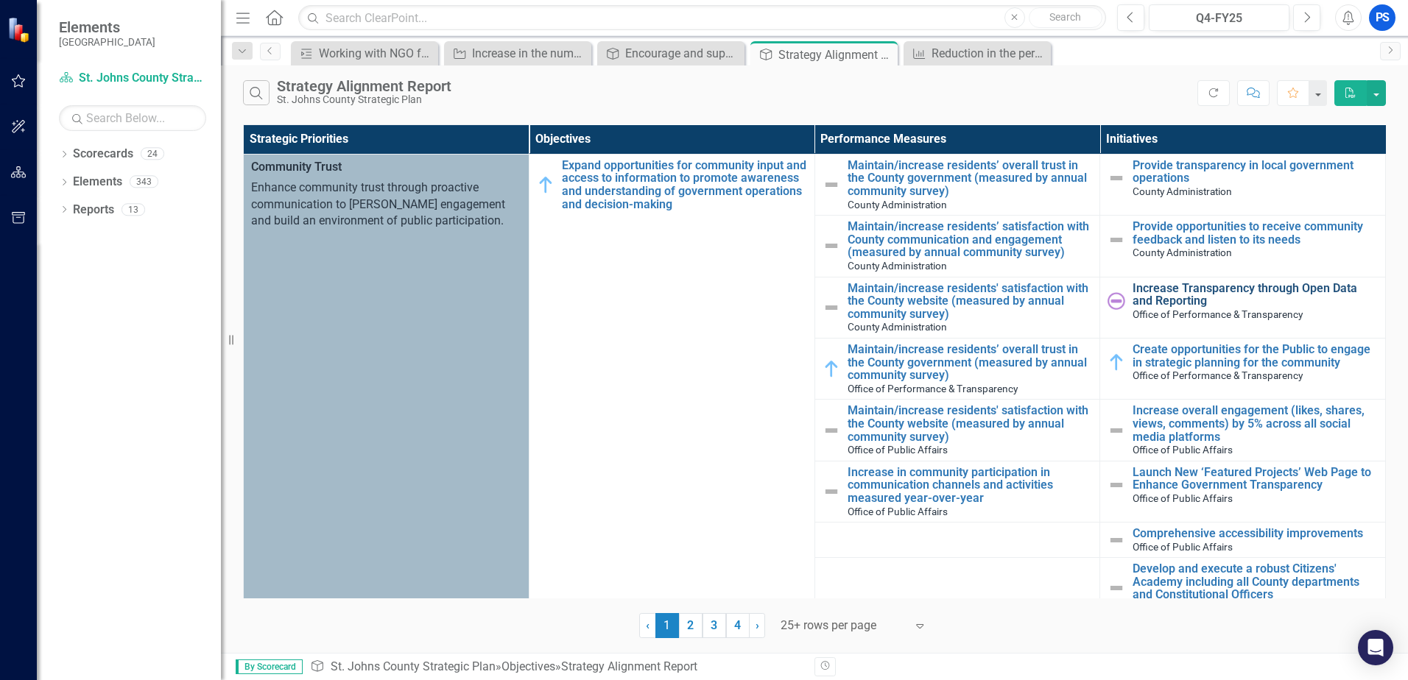
click at [1172, 300] on link "Increase Transparency through Open Data and Reporting" at bounding box center [1254, 295] width 245 height 26
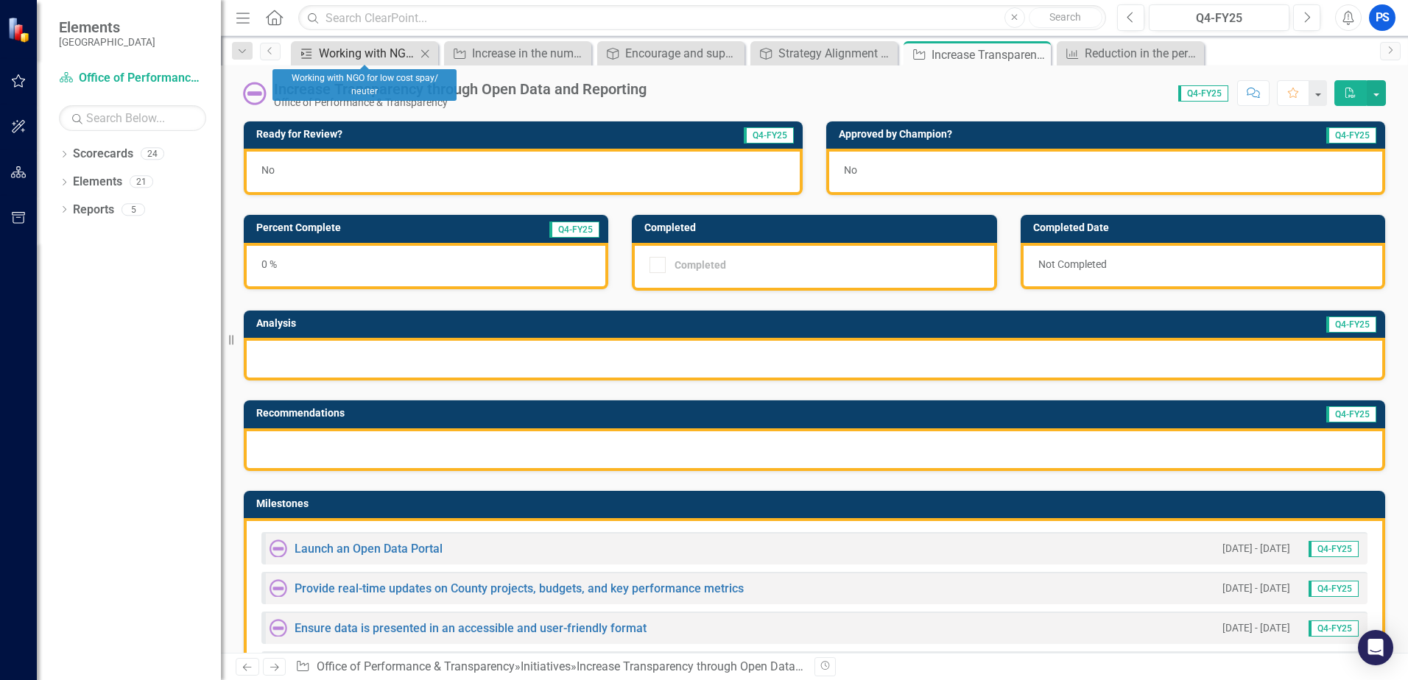
click at [398, 52] on div "Working with NGO for low cost spay/ neuter" at bounding box center [367, 53] width 97 height 18
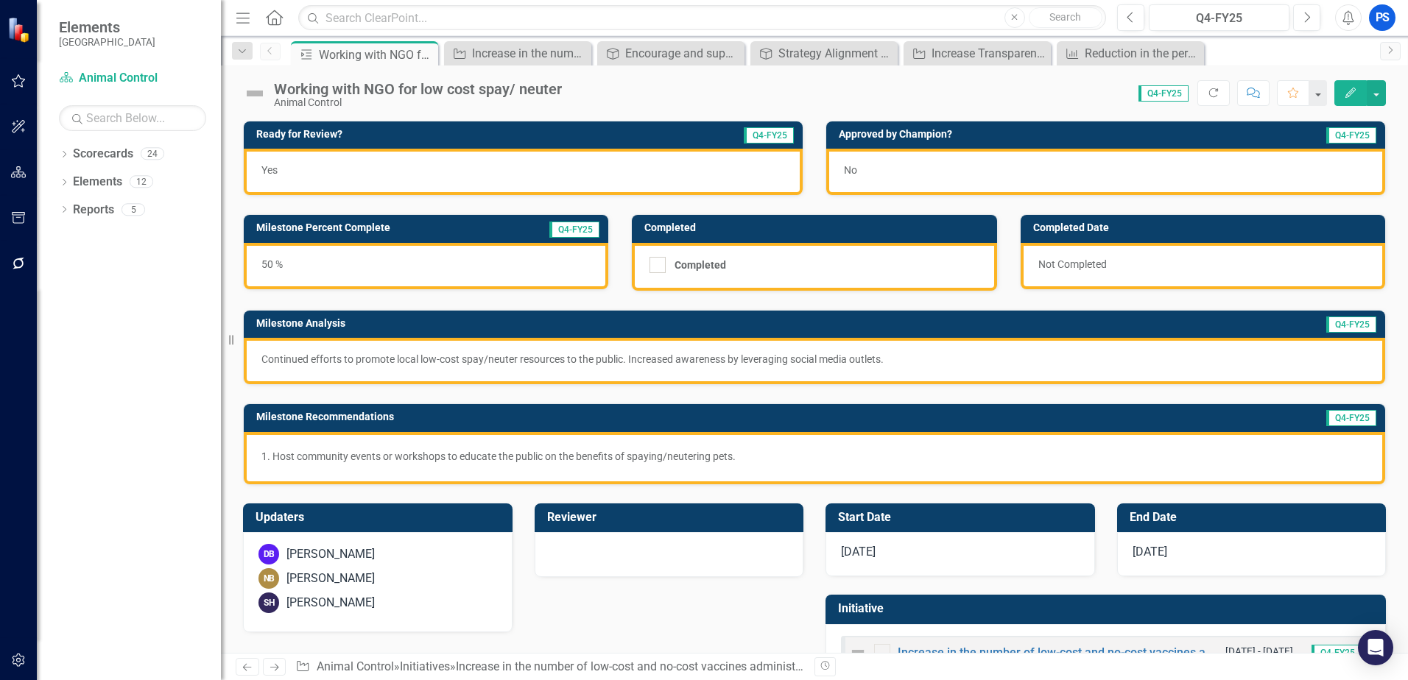
click at [521, 454] on p "Host community events or workshops to educate the public on the benefits of spa…" at bounding box center [819, 456] width 1095 height 15
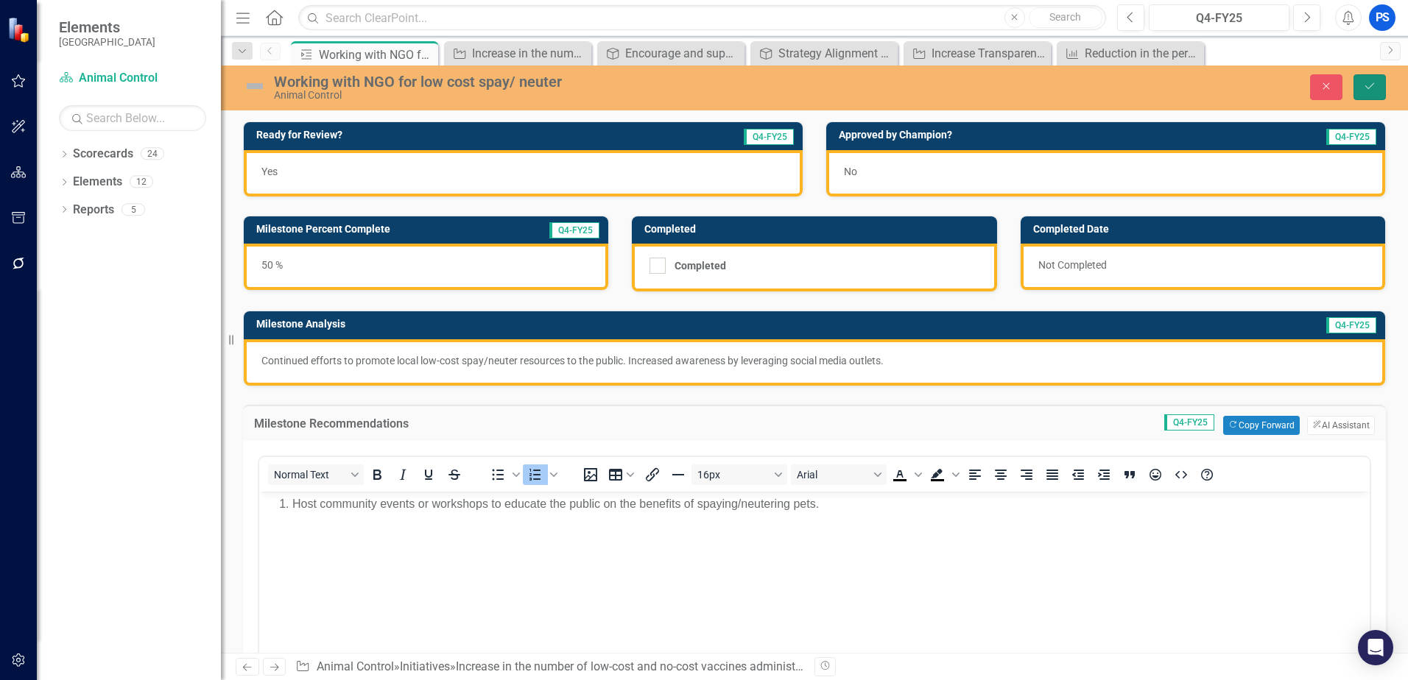
click at [1372, 86] on icon "Save" at bounding box center [1369, 86] width 13 height 10
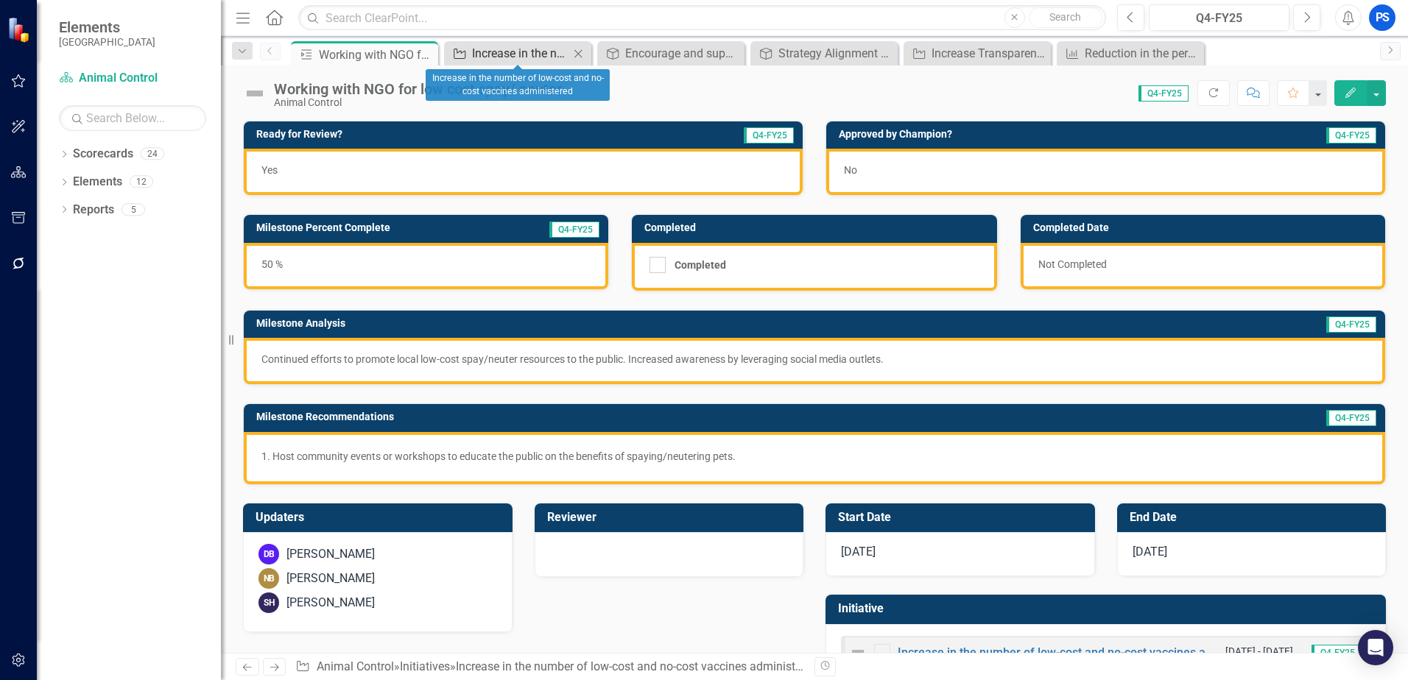
click at [518, 52] on div "Increase in the number of low-cost and no-cost vaccines administered" at bounding box center [520, 53] width 97 height 18
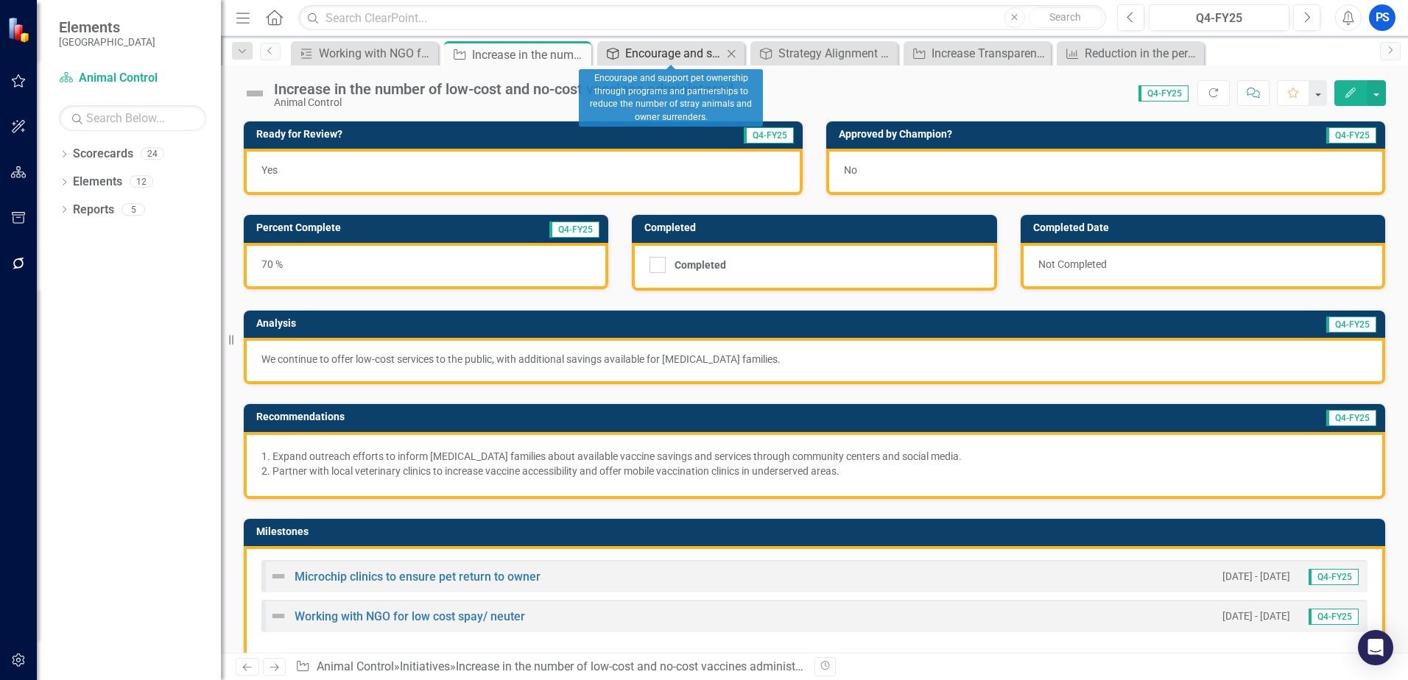
click at [688, 51] on div "Encourage and support pet ownership through programs and partnerships to reduce…" at bounding box center [673, 53] width 97 height 18
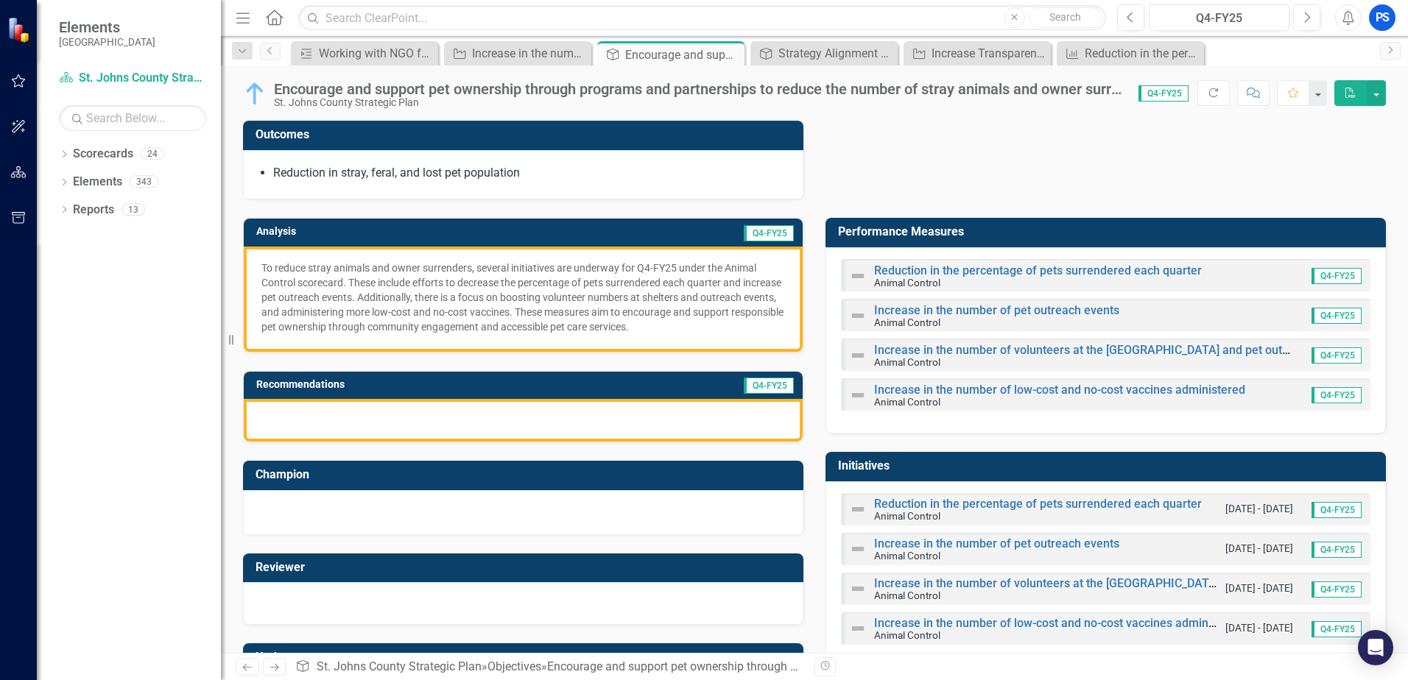
click at [585, 276] on p "To reduce stray animals and owner surrenders, several initiatives are underway …" at bounding box center [523, 298] width 524 height 74
click at [909, 171] on div "Outcomes Reduction in stray, feral, and lost pet population" at bounding box center [814, 150] width 1165 height 97
click at [1385, 19] on div "PS" at bounding box center [1382, 17] width 27 height 27
click at [1323, 182] on link "Logout Log Out" at bounding box center [1336, 185] width 116 height 27
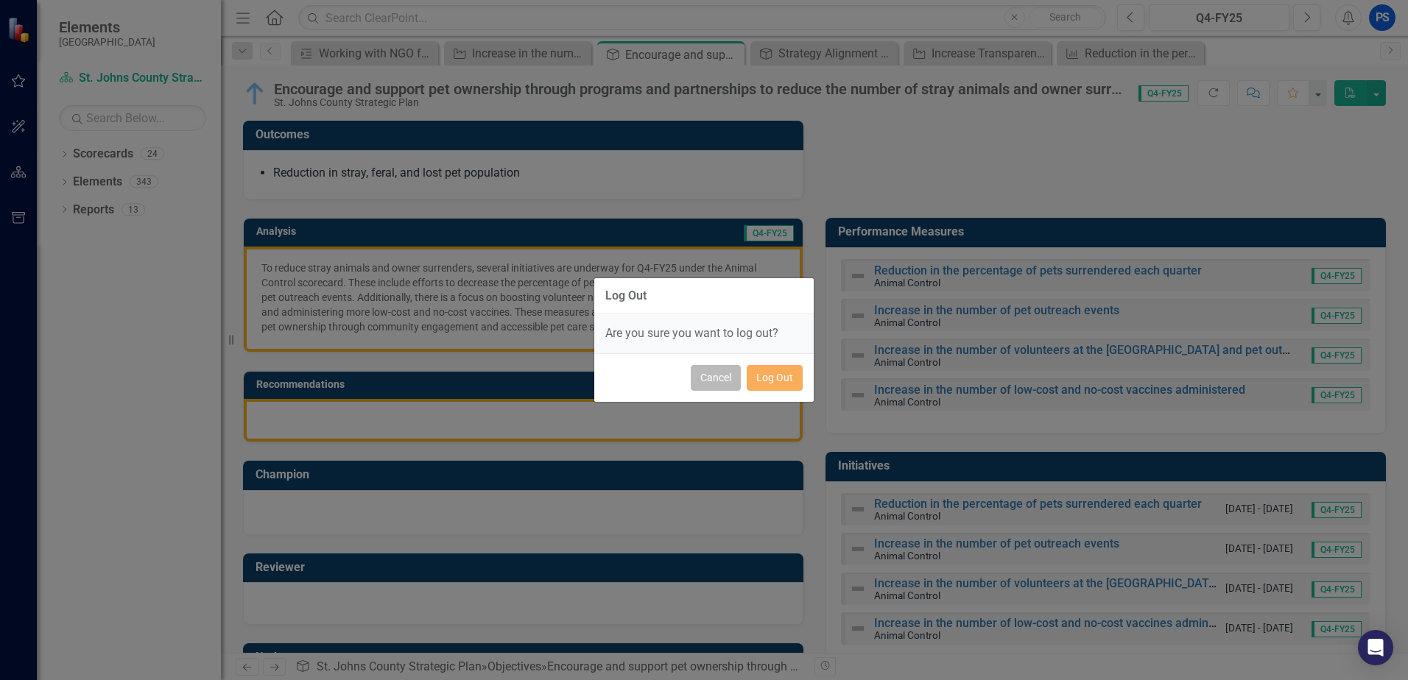
click at [730, 372] on button "Cancel" at bounding box center [716, 378] width 50 height 26
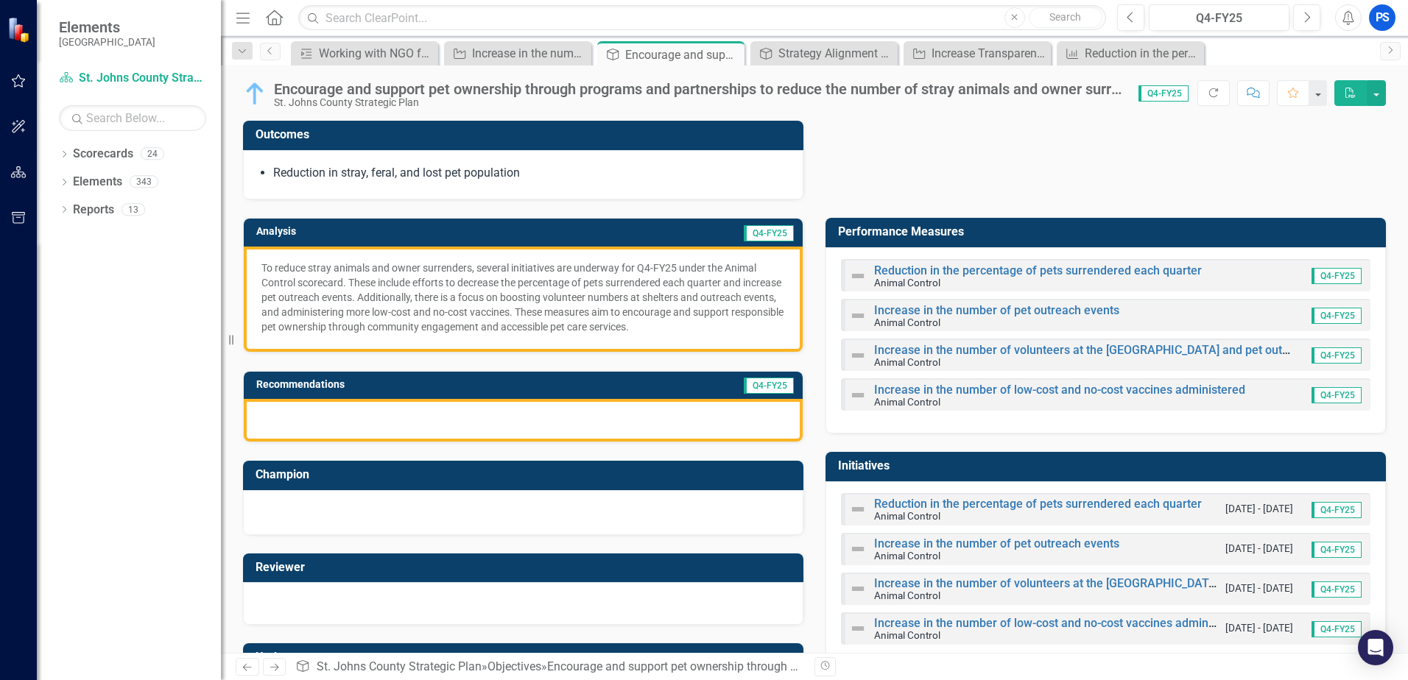
click at [274, 13] on icon "Home" at bounding box center [273, 17] width 19 height 15
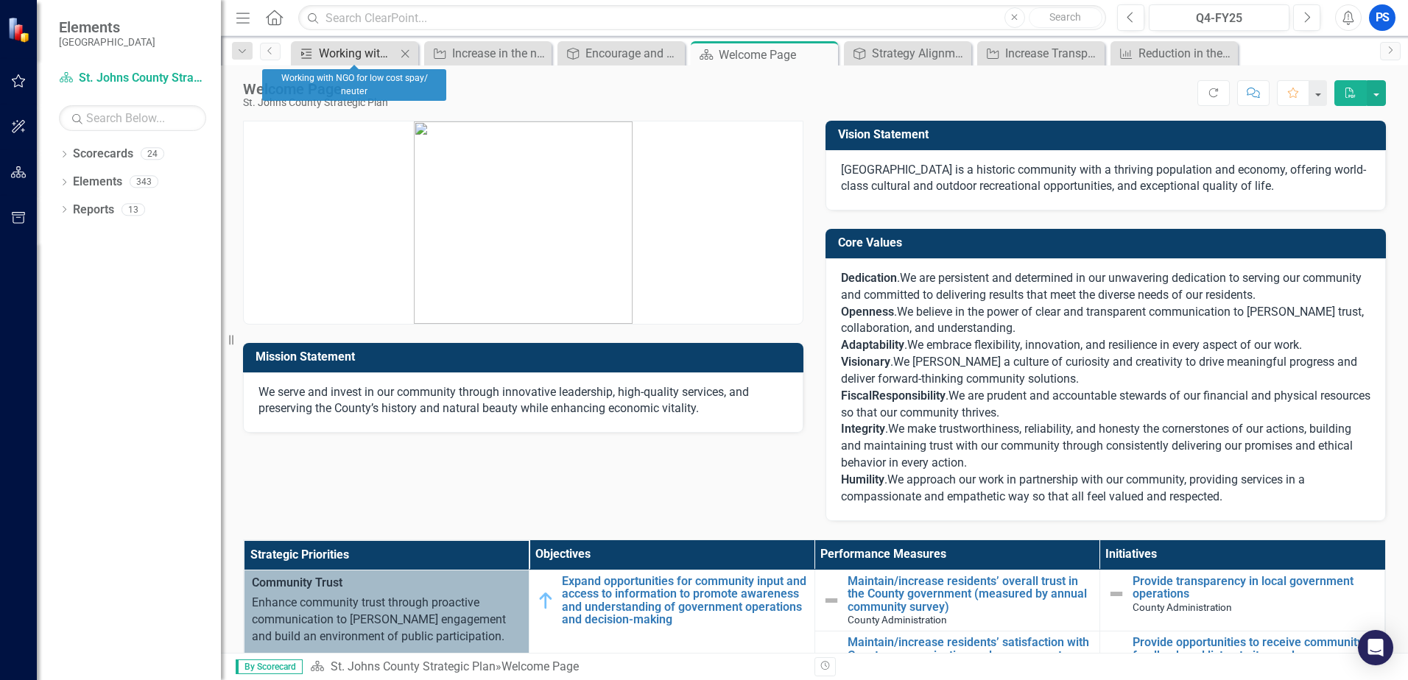
click at [344, 52] on div "Working with NGO for low cost spay/ neuter" at bounding box center [357, 53] width 77 height 18
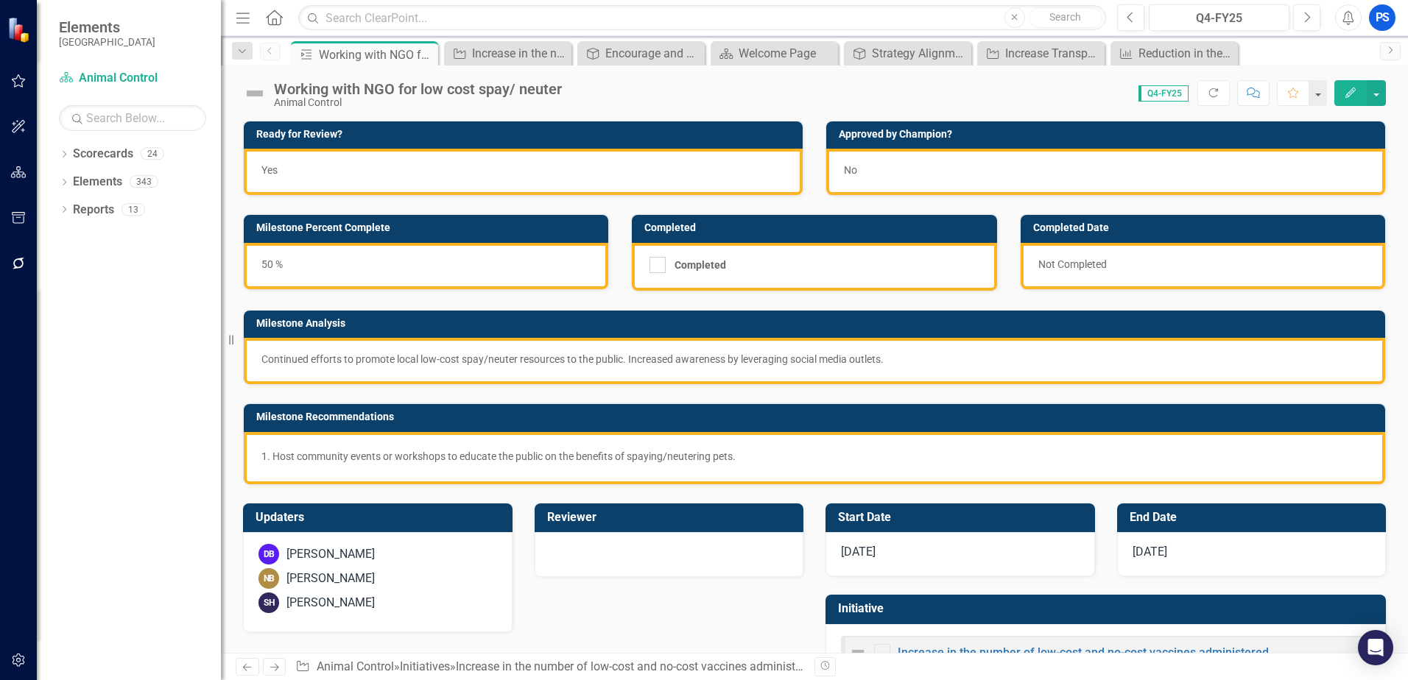
click at [344, 52] on div "Working with NGO for low cost spay/ neuter" at bounding box center [377, 55] width 116 height 18
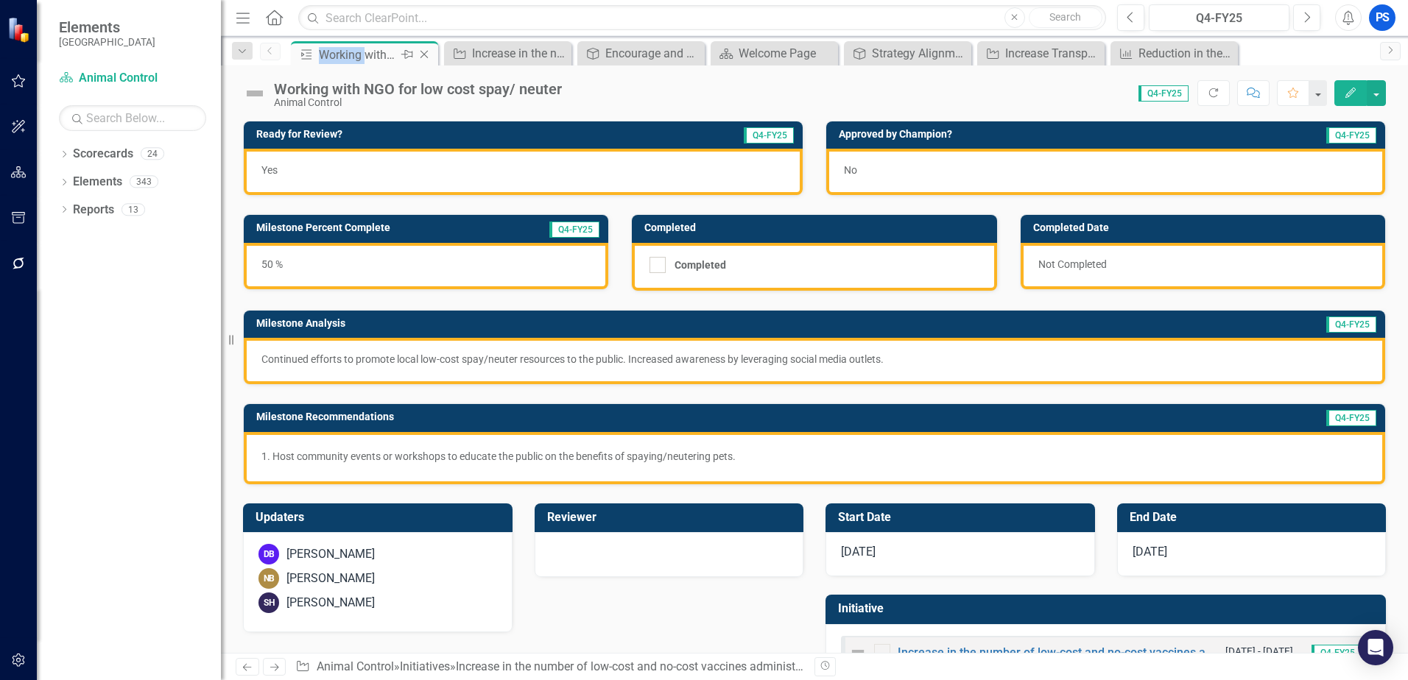
click at [342, 53] on div "Working with NGO for low cost spay/ neuter" at bounding box center [358, 55] width 79 height 18
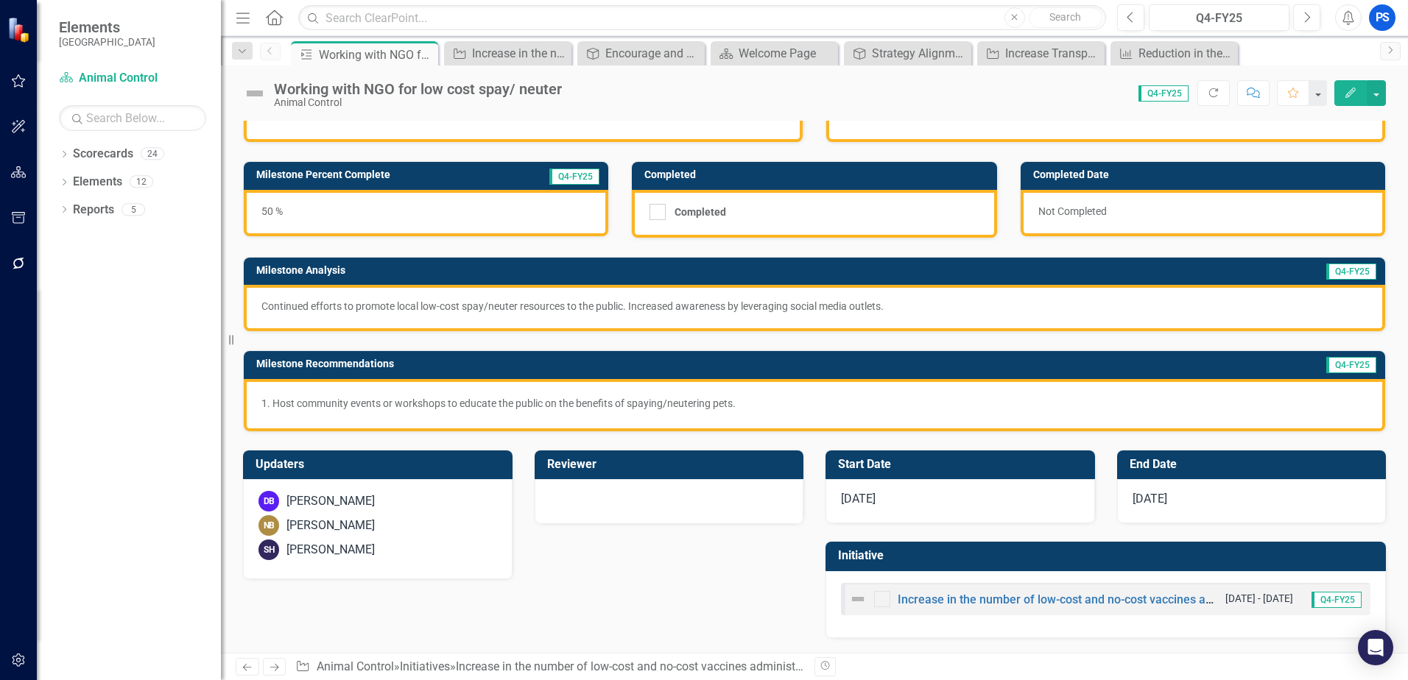
click at [541, 310] on p "Continued efforts to promote local low-cost spay/neuter resources to the public…" at bounding box center [814, 306] width 1106 height 15
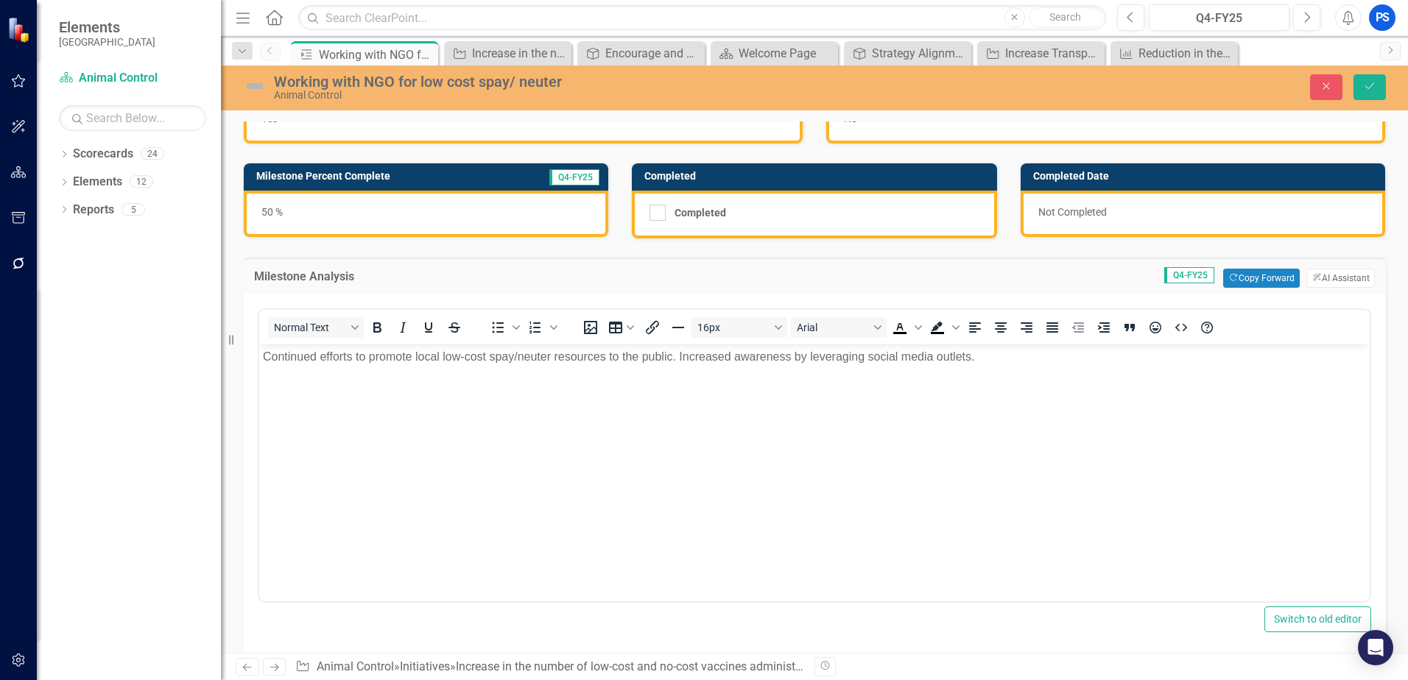
scroll to position [0, 0]
click at [1377, 88] on button "Save" at bounding box center [1369, 87] width 32 height 26
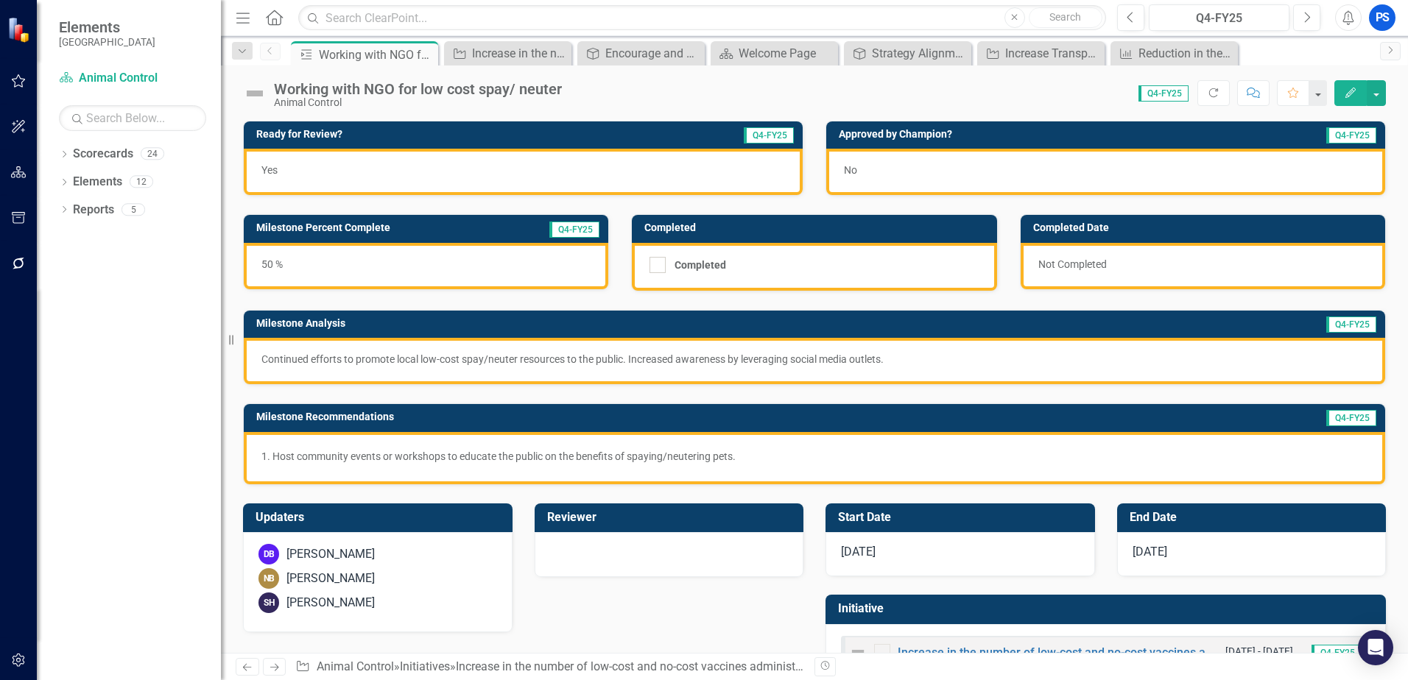
click at [844, 169] on span "No" at bounding box center [850, 170] width 13 height 12
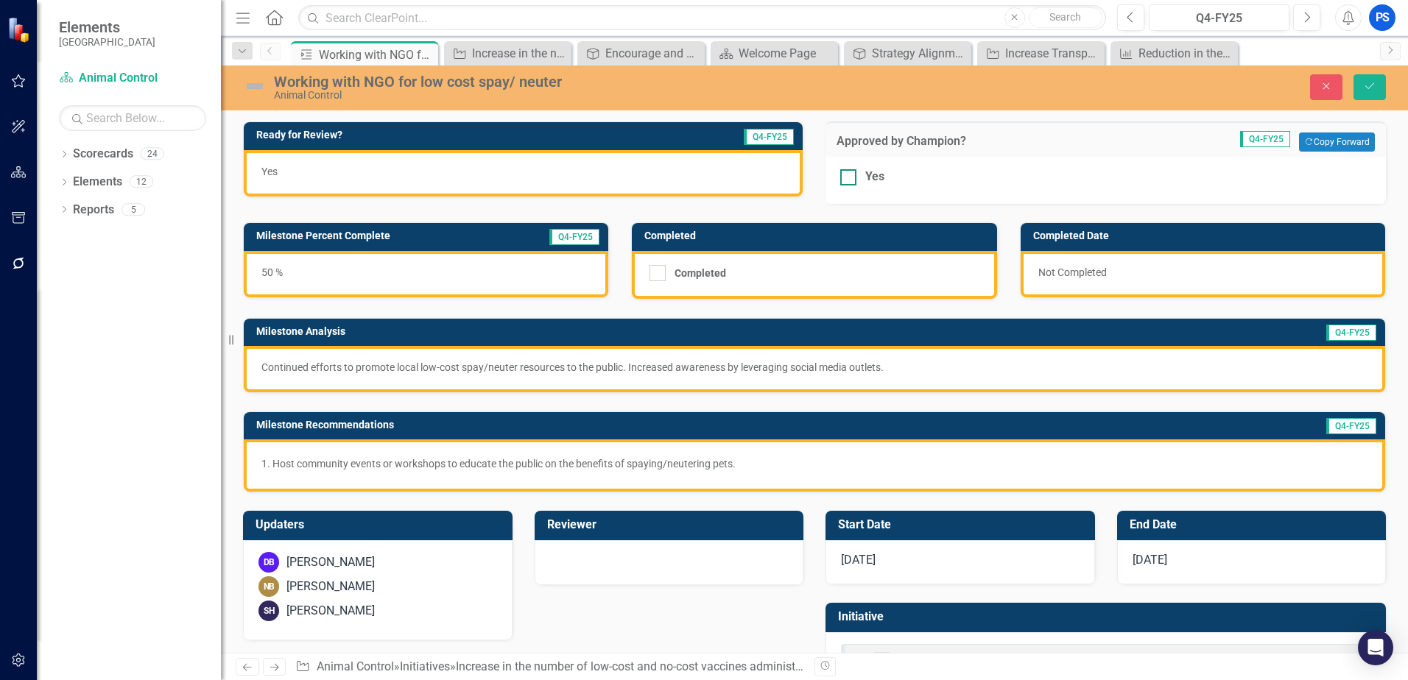
click at [846, 179] on div at bounding box center [848, 177] width 16 height 16
click at [846, 179] on input "Yes" at bounding box center [845, 174] width 10 height 10
checkbox input "true"
click at [1371, 85] on icon "Save" at bounding box center [1369, 86] width 13 height 10
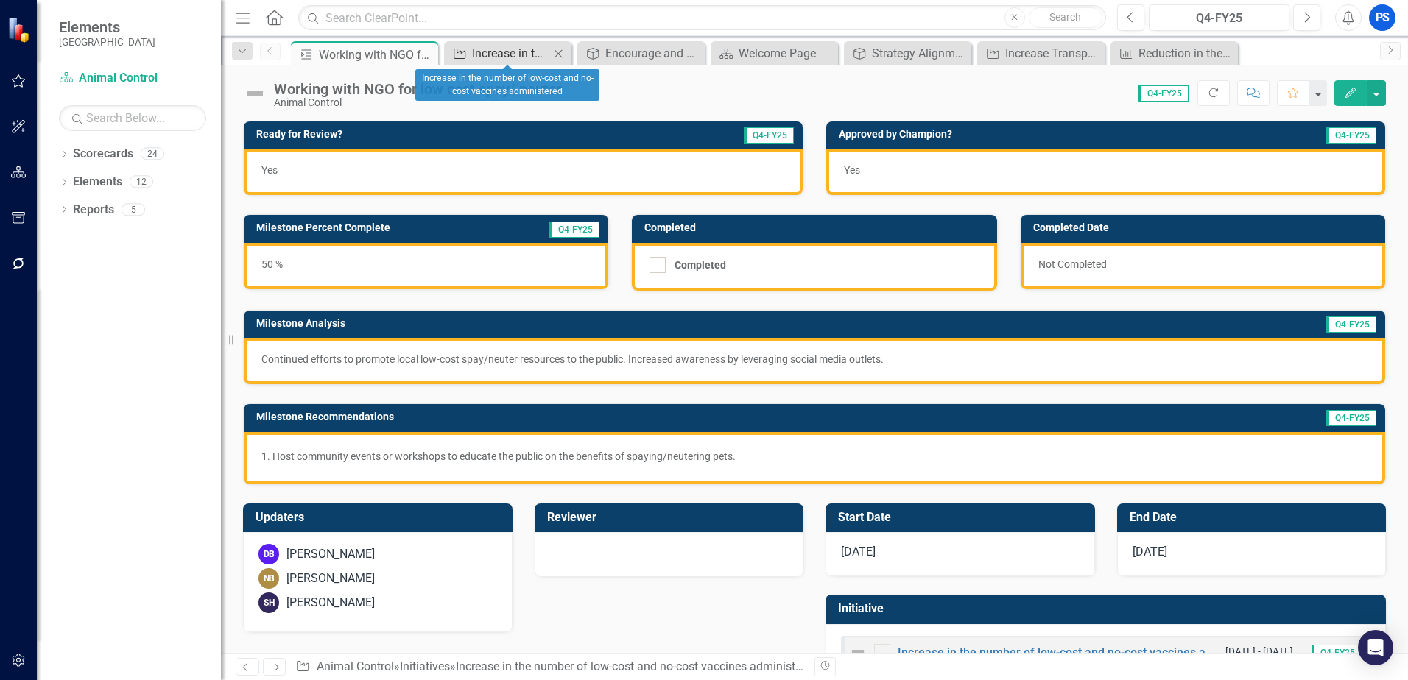
click at [500, 52] on div "Increase in the number of low-cost and no-cost vaccines administered" at bounding box center [510, 53] width 77 height 18
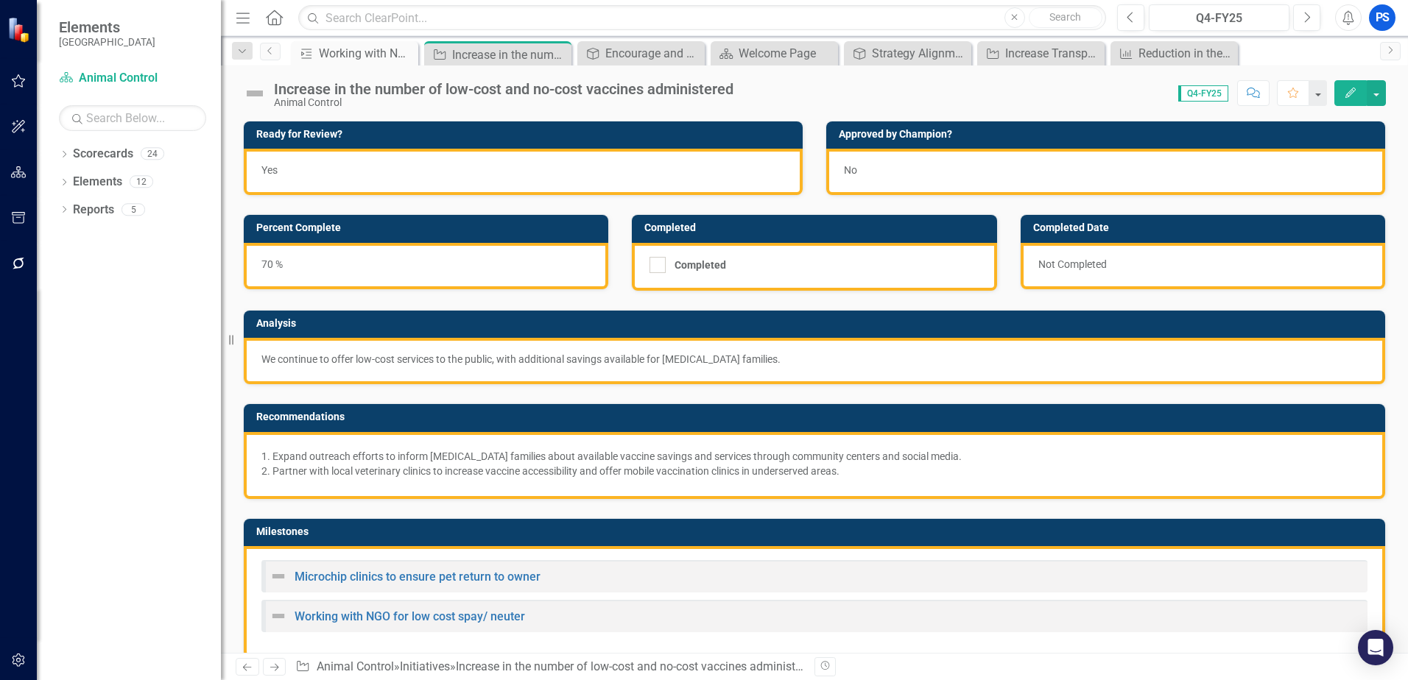
click at [500, 52] on div "Increase in the number of low-cost and no-cost vaccines administered" at bounding box center [510, 55] width 116 height 18
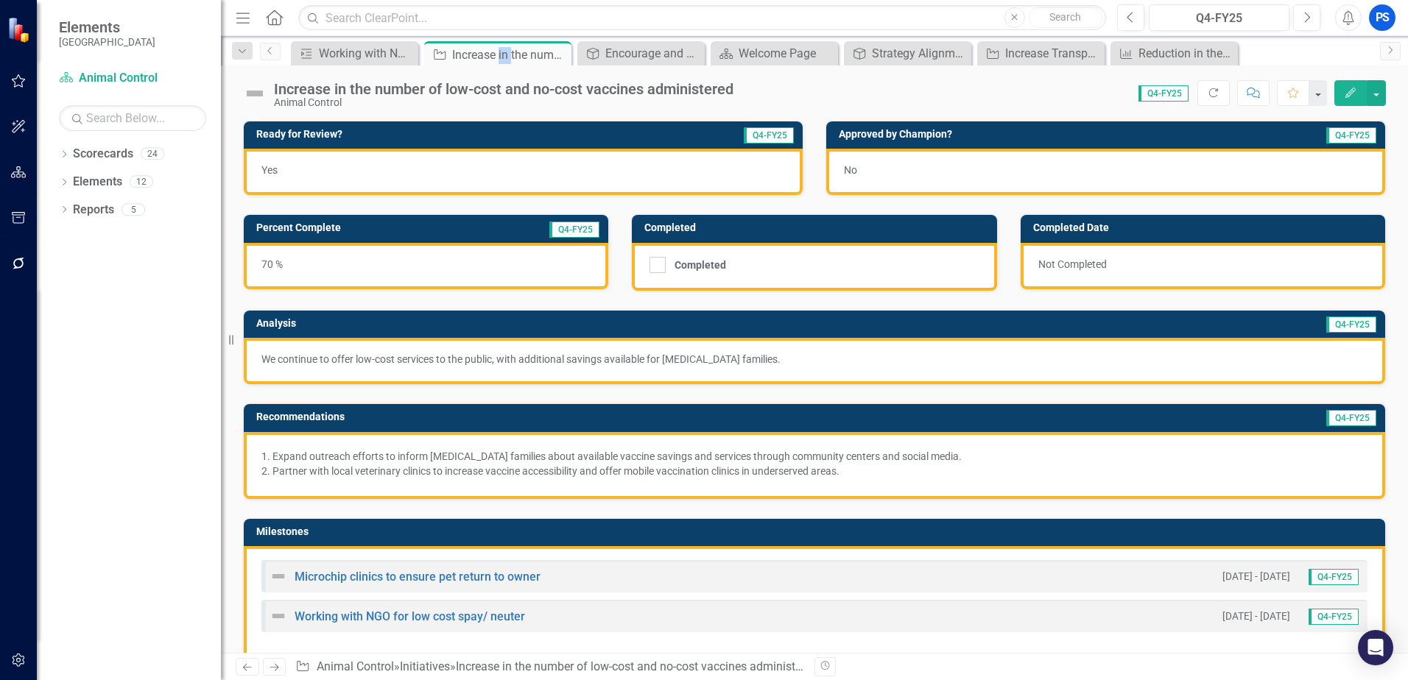
click at [901, 169] on div "No" at bounding box center [1105, 172] width 559 height 46
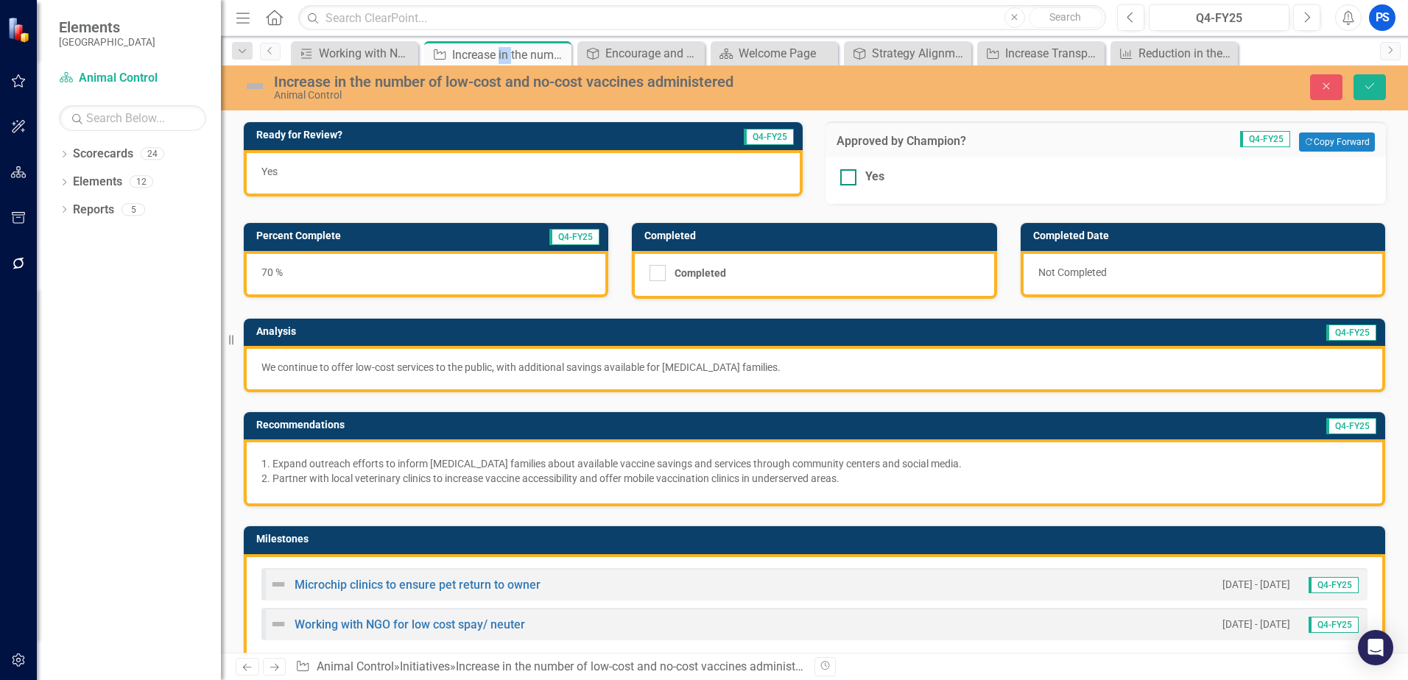
drag, startPoint x: 901, startPoint y: 169, endPoint x: 850, endPoint y: 177, distance: 52.3
click at [850, 177] on div at bounding box center [848, 177] width 16 height 16
click at [850, 177] on input "Yes" at bounding box center [845, 174] width 10 height 10
checkbox input "true"
click at [1376, 86] on button "Save" at bounding box center [1369, 87] width 32 height 26
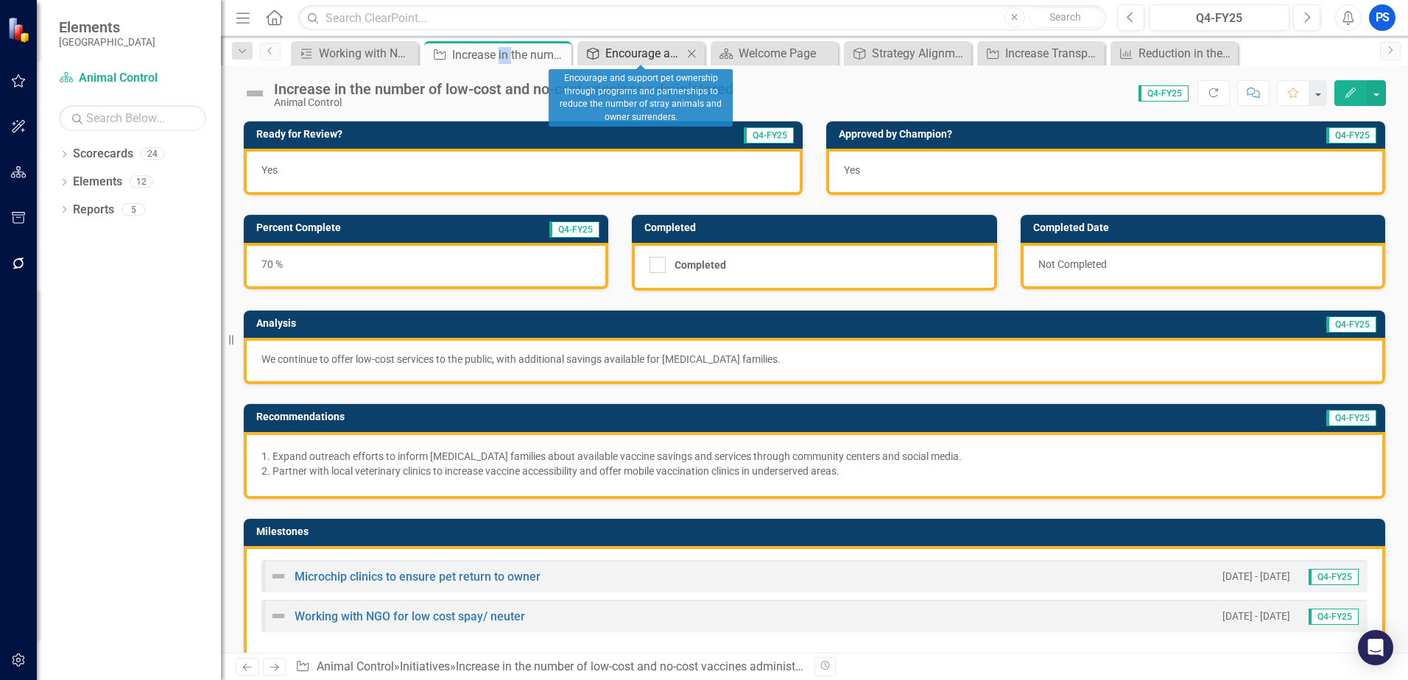
click at [668, 49] on div "Encourage and support pet ownership through programs and partnerships to reduce…" at bounding box center [643, 53] width 77 height 18
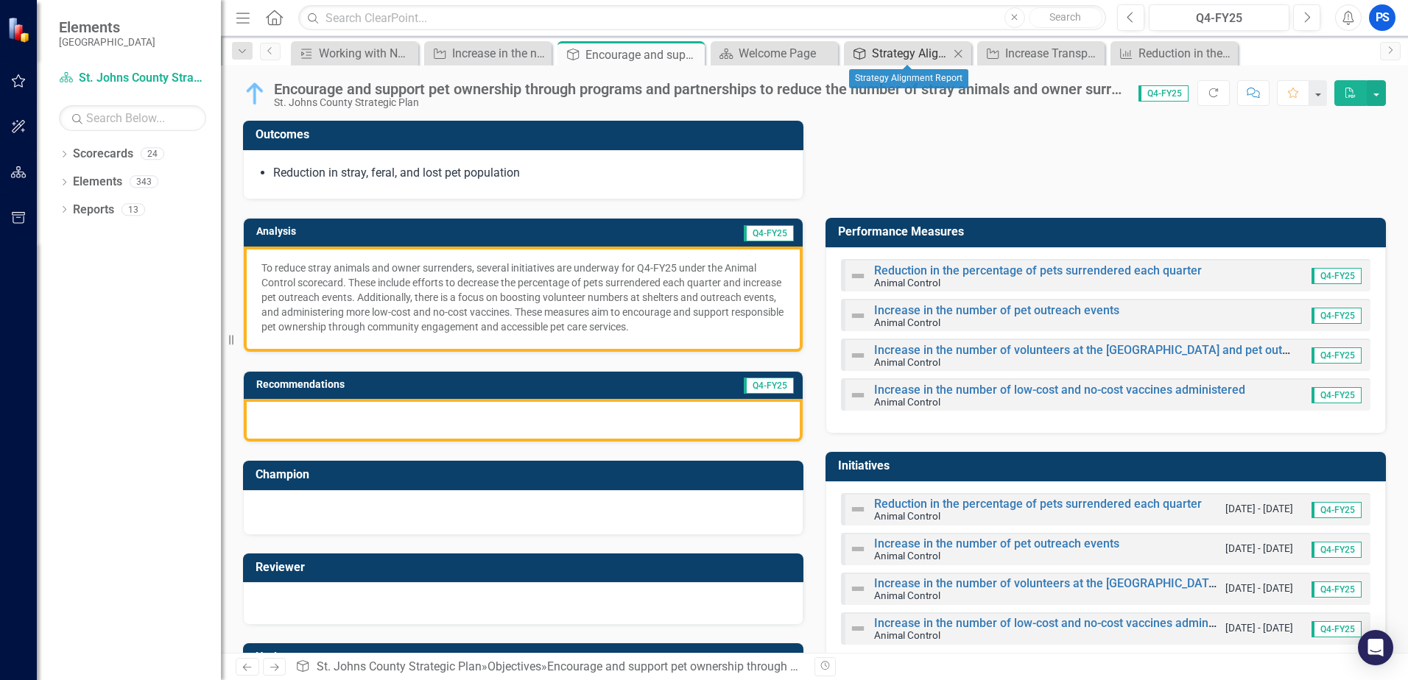
click at [898, 54] on div "Strategy Alignment Report" at bounding box center [910, 53] width 77 height 18
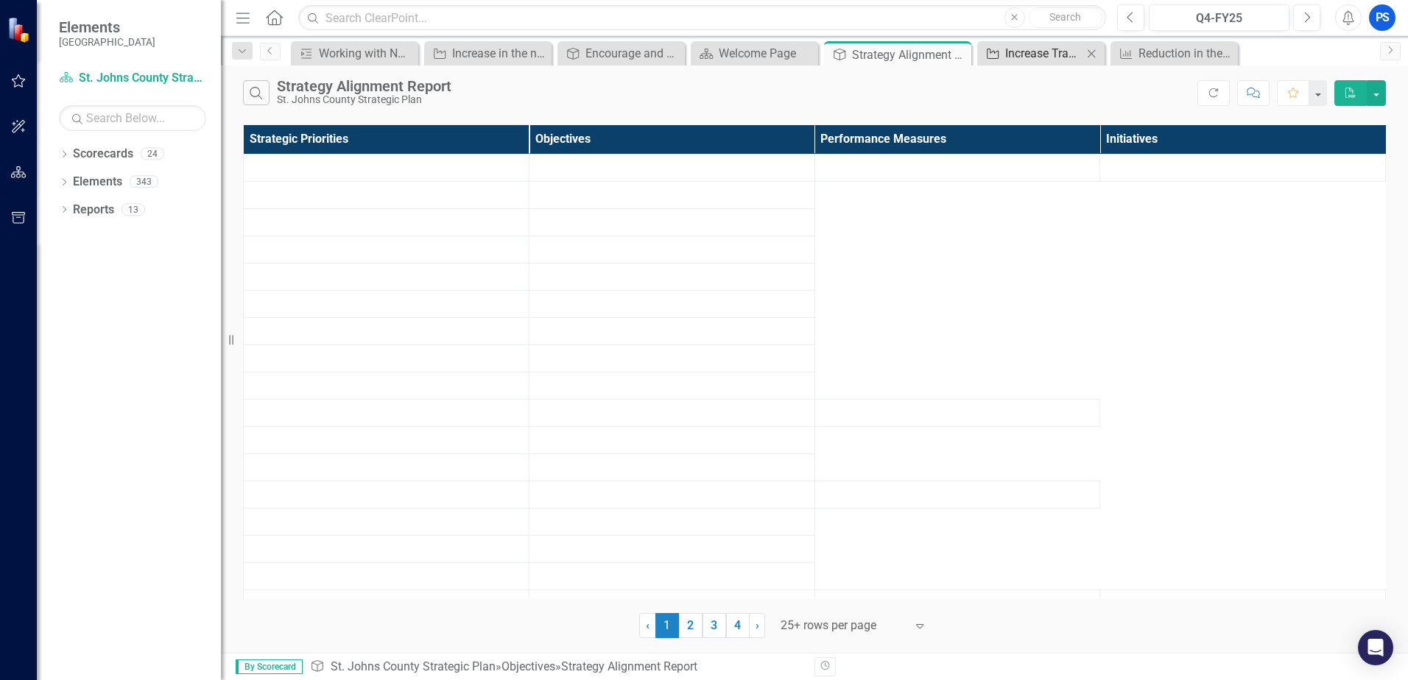
click at [1021, 52] on div "Increase Transparency through Open Data and Reporting" at bounding box center [1043, 53] width 77 height 18
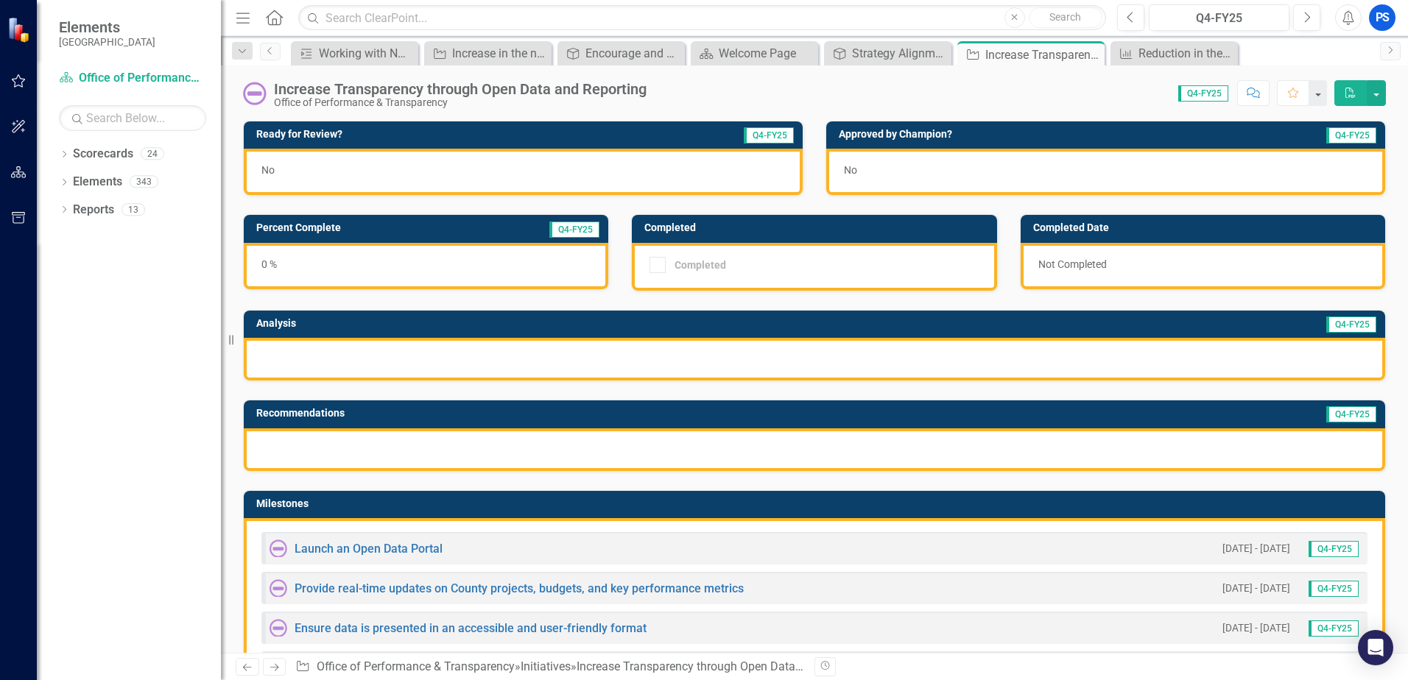
click at [936, 164] on div "No" at bounding box center [1105, 172] width 559 height 46
click at [858, 172] on div "No" at bounding box center [1105, 172] width 559 height 46
click at [1167, 57] on div "Reduction in the percentage of pets surrendered each quarter" at bounding box center [1176, 53] width 77 height 18
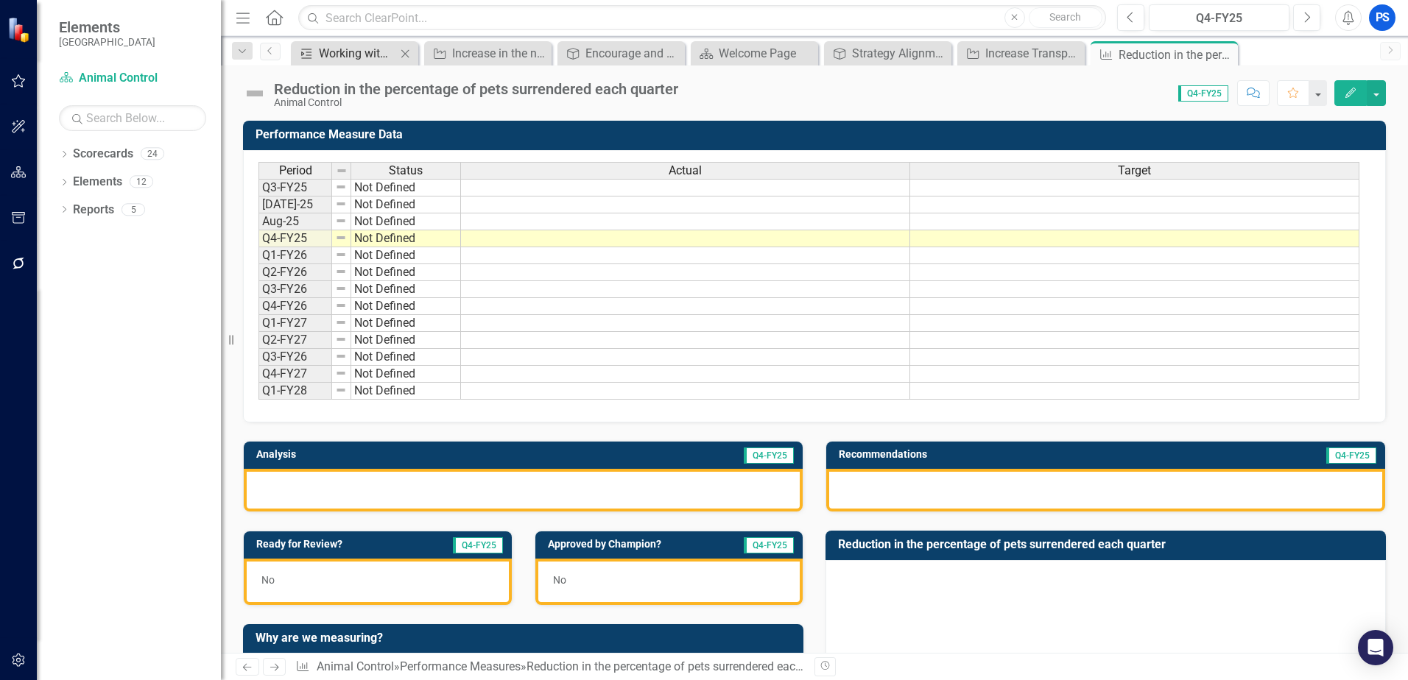
click at [333, 52] on div "Working with NGO for low cost spay/ neuter" at bounding box center [357, 53] width 77 height 18
